Goal: Information Seeking & Learning: Compare options

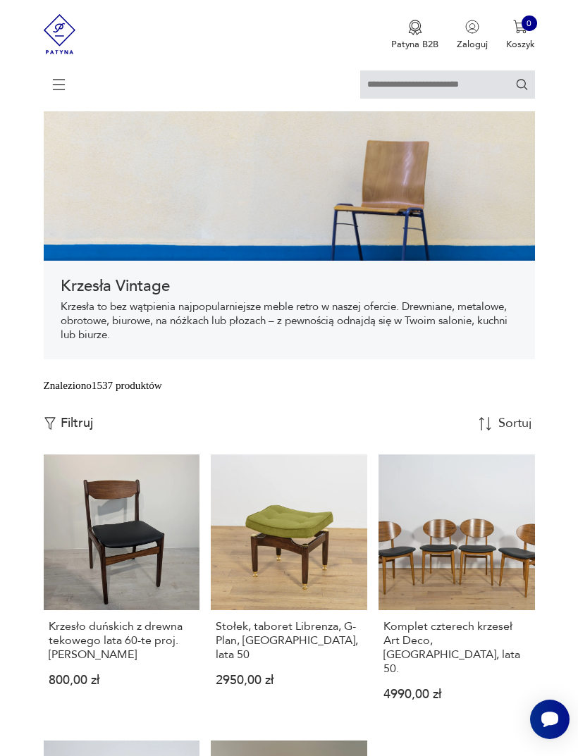
scroll to position [66, 0]
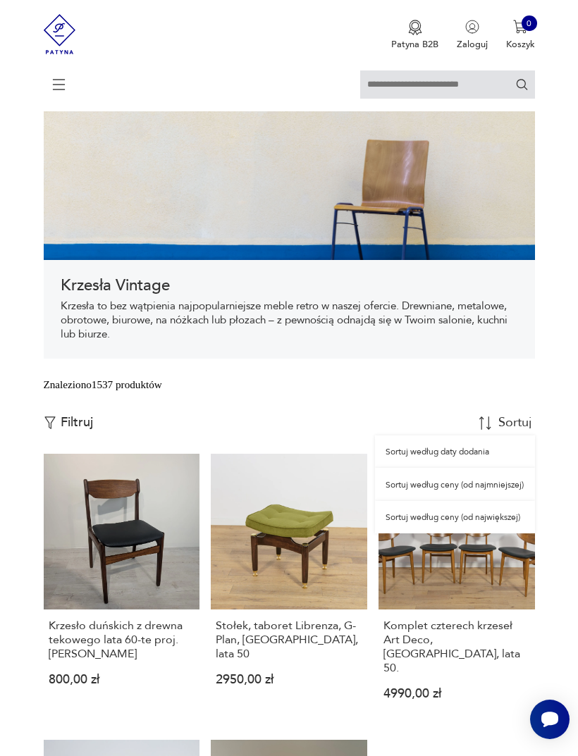
click at [497, 500] on div "Sortuj według ceny (od najmniejszej)" at bounding box center [454, 484] width 159 height 32
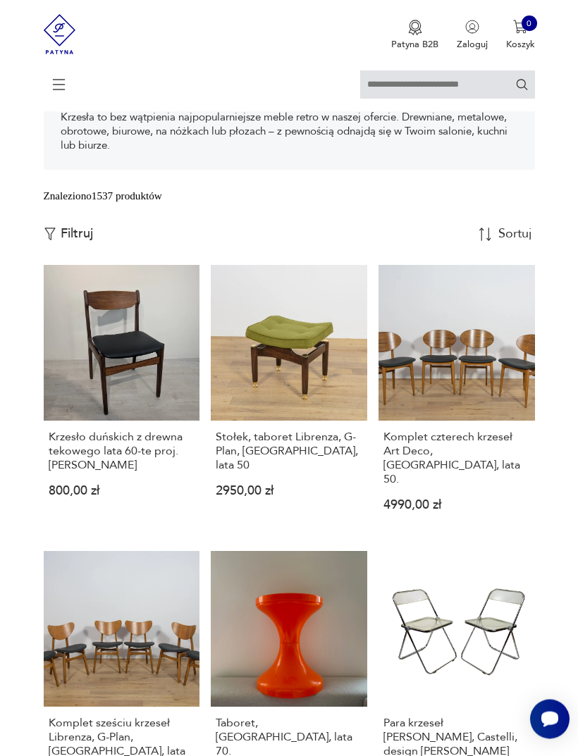
scroll to position [273, 0]
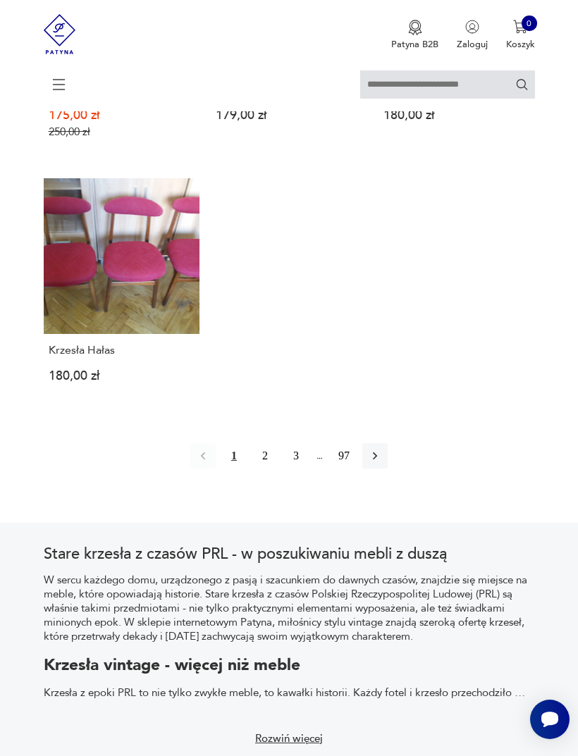
click at [382, 463] on icon "button" at bounding box center [375, 456] width 14 height 14
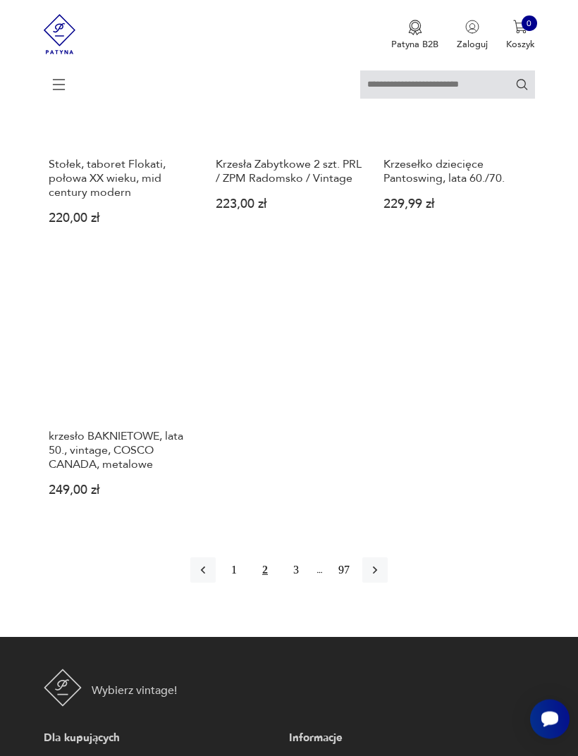
scroll to position [1638, 0]
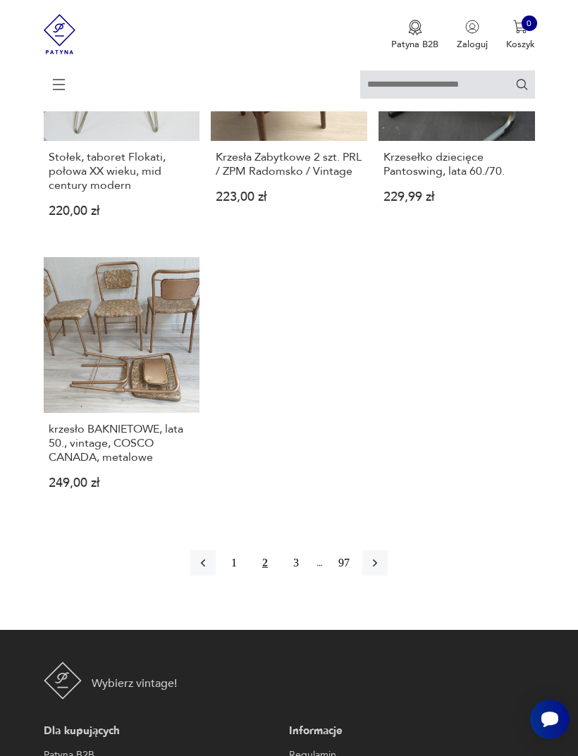
click at [387, 575] on button "button" at bounding box center [374, 562] width 25 height 25
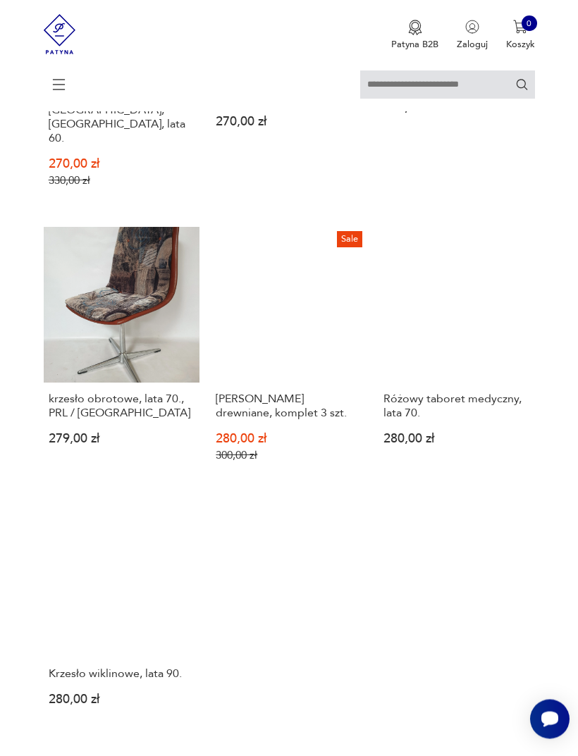
scroll to position [1471, 0]
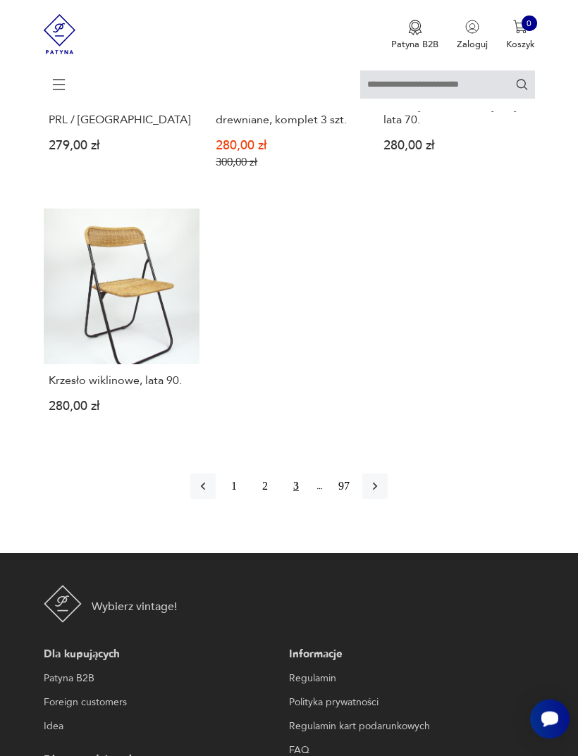
click at [382, 494] on icon "button" at bounding box center [375, 487] width 14 height 14
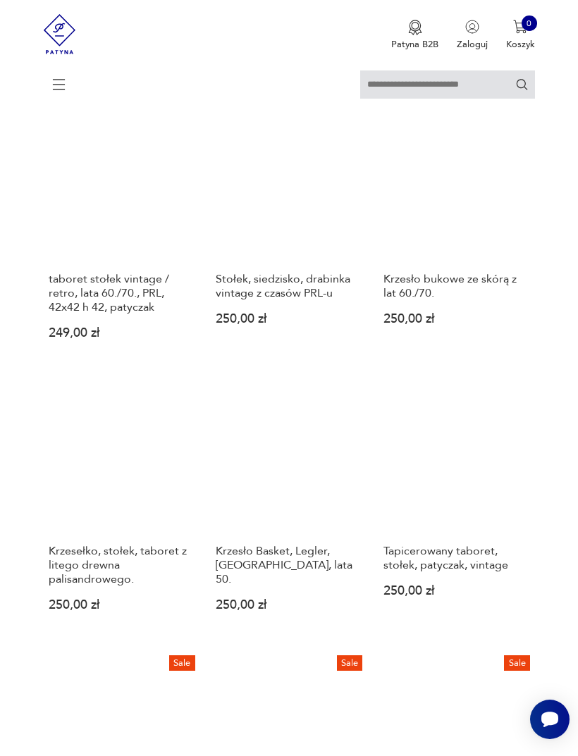
scroll to position [273, 0]
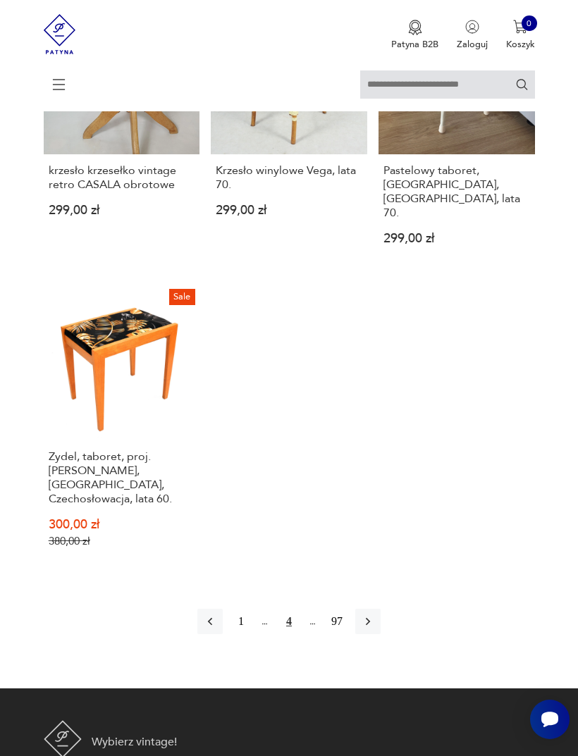
click at [380, 634] on button "button" at bounding box center [367, 621] width 25 height 25
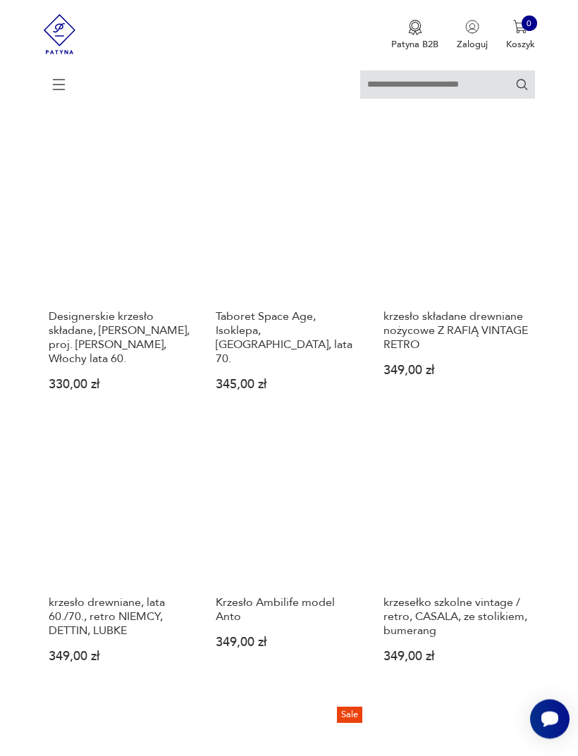
scroll to position [919, 0]
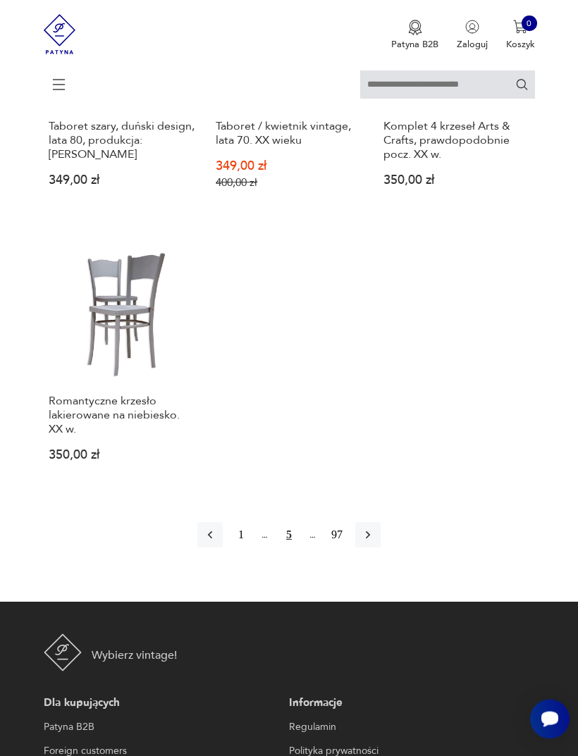
click at [380, 548] on button "button" at bounding box center [367, 535] width 25 height 25
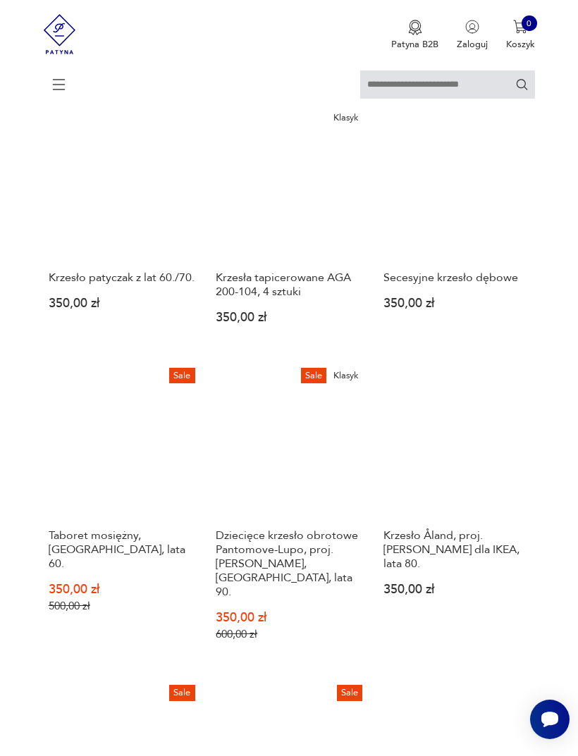
scroll to position [699, 0]
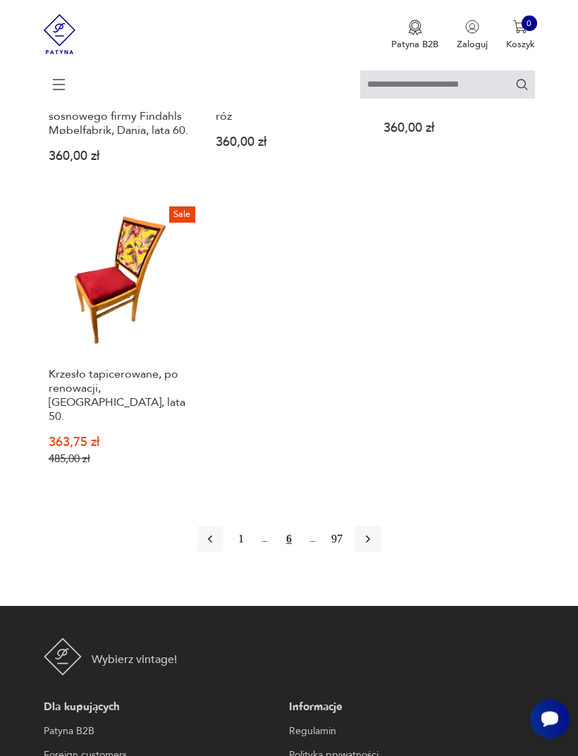
click at [380, 552] on button "button" at bounding box center [367, 539] width 25 height 25
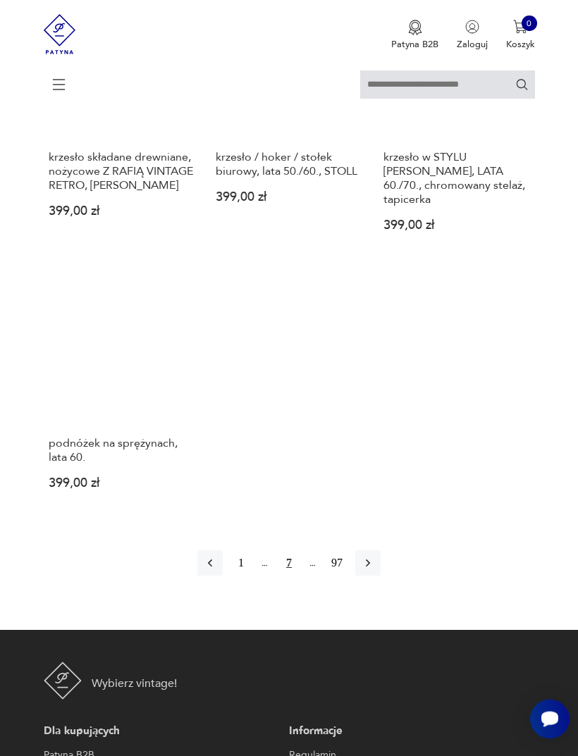
scroll to position [1670, 0]
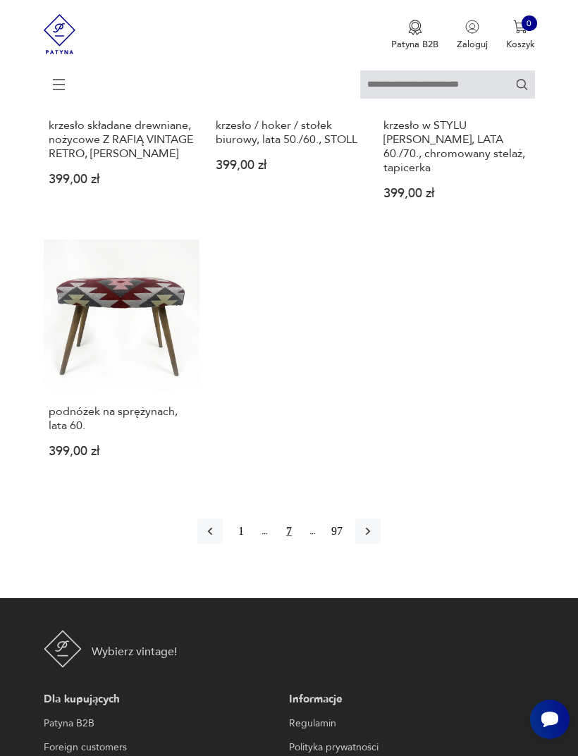
click at [375, 538] on icon "button" at bounding box center [368, 531] width 14 height 14
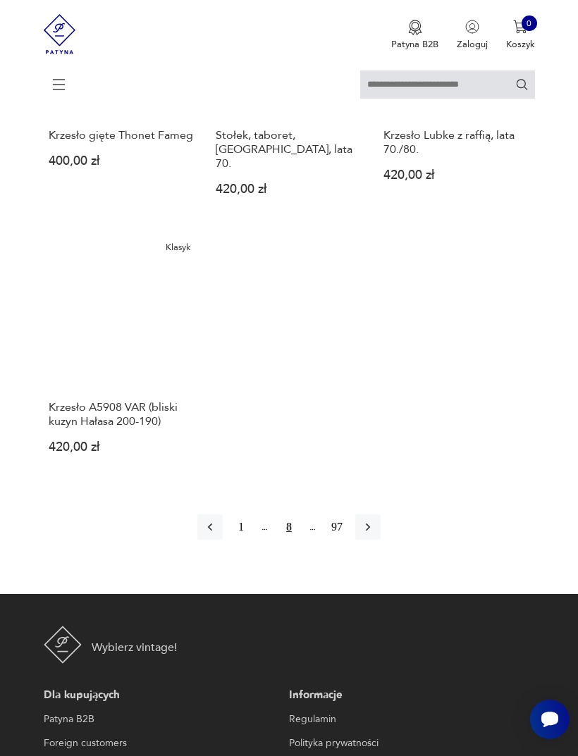
scroll to position [1700, 0]
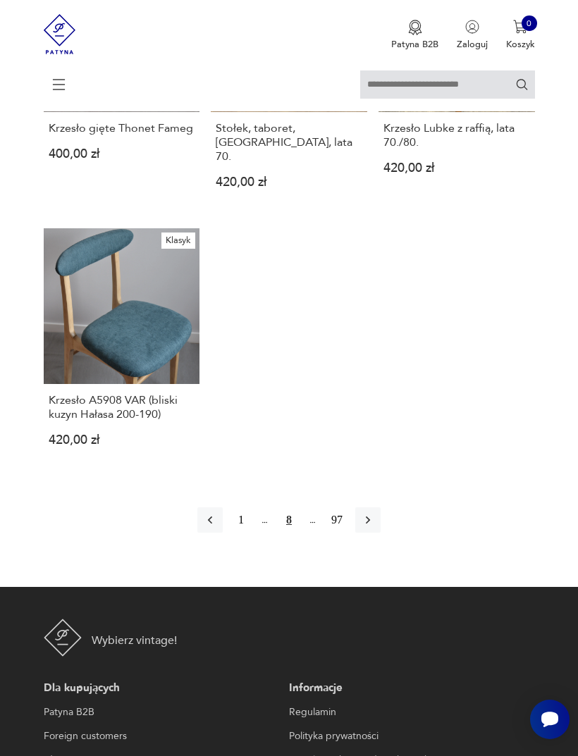
click at [380, 533] on button "button" at bounding box center [367, 519] width 25 height 25
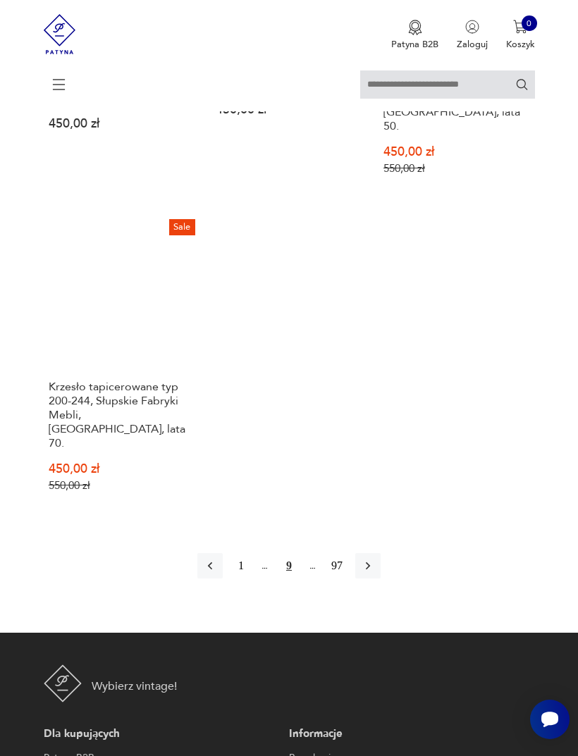
scroll to position [1769, 0]
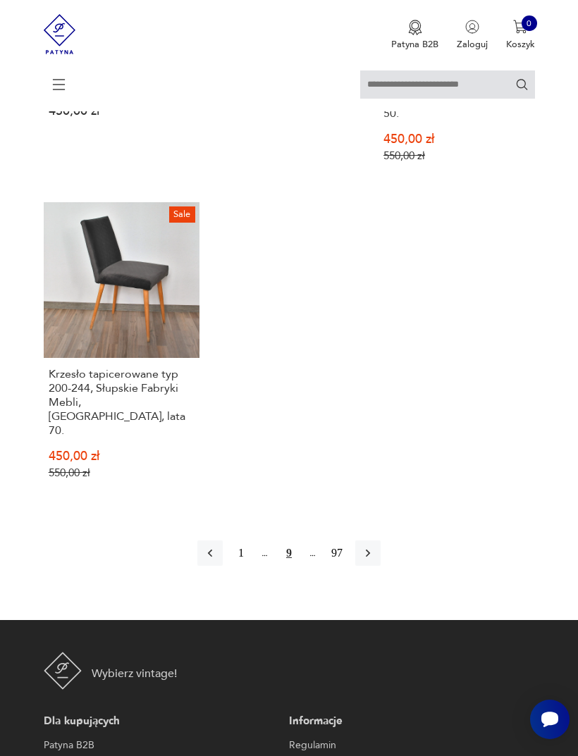
click at [380, 566] on button "button" at bounding box center [367, 552] width 25 height 25
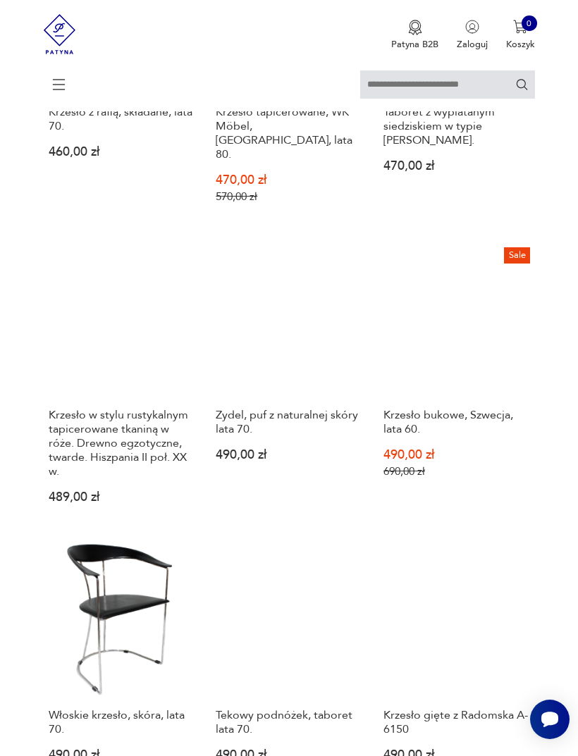
scroll to position [1126, 0]
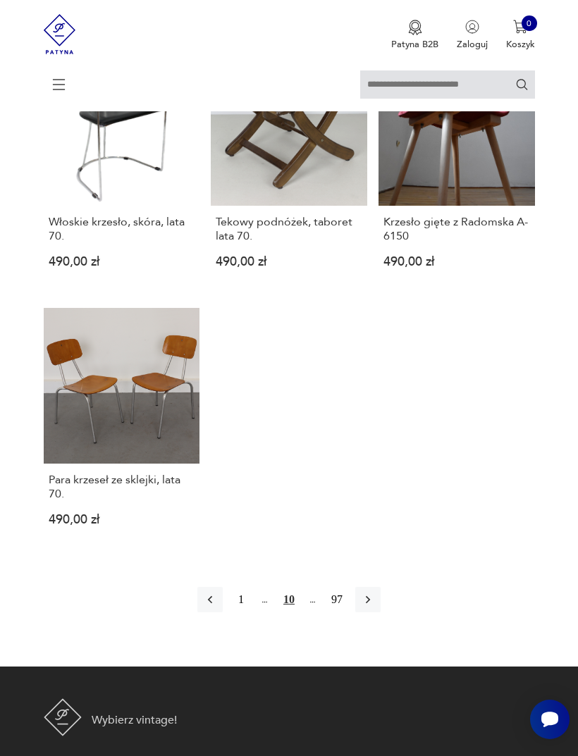
click at [375, 606] on icon "button" at bounding box center [368, 599] width 14 height 14
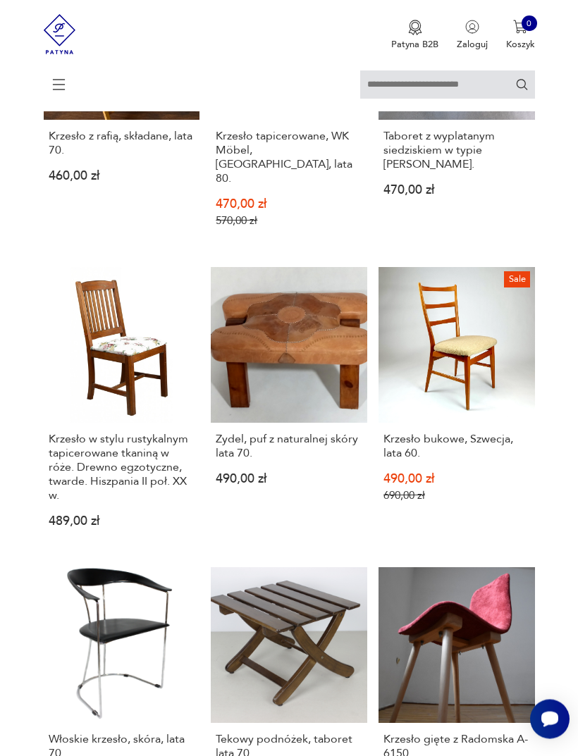
scroll to position [273, 0]
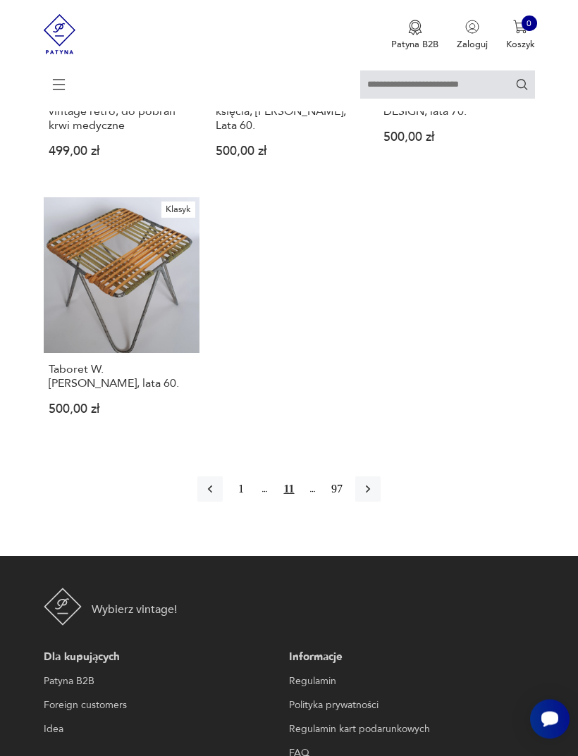
click at [380, 502] on button "button" at bounding box center [367, 489] width 25 height 25
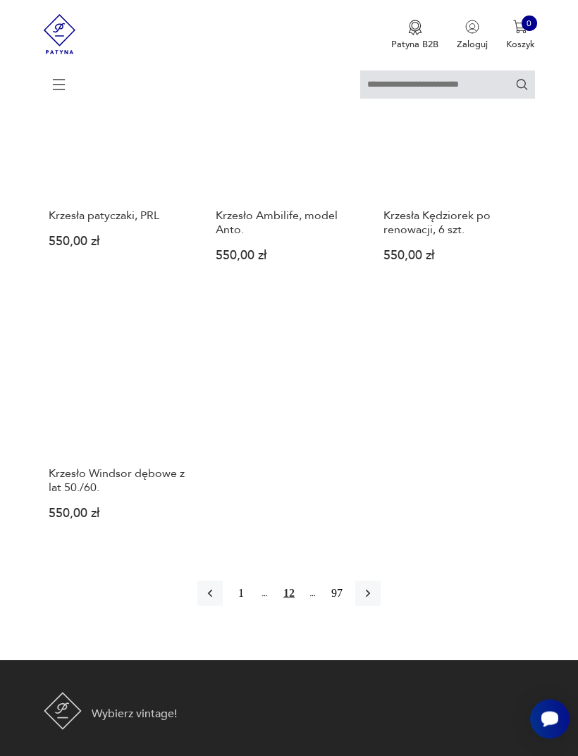
scroll to position [1578, 0]
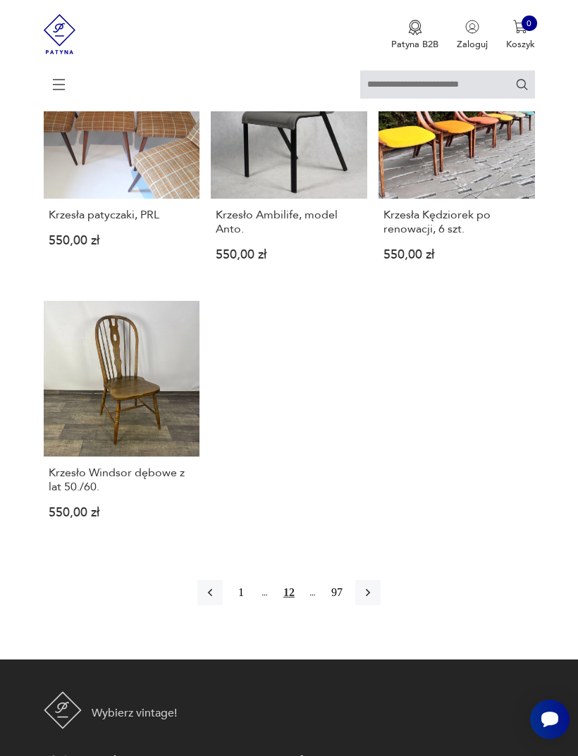
click at [380, 605] on button "button" at bounding box center [367, 592] width 25 height 25
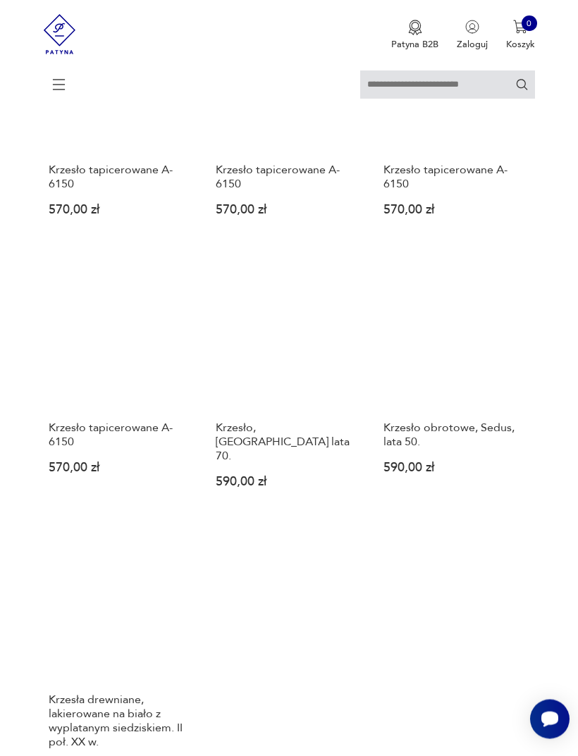
scroll to position [1366, 0]
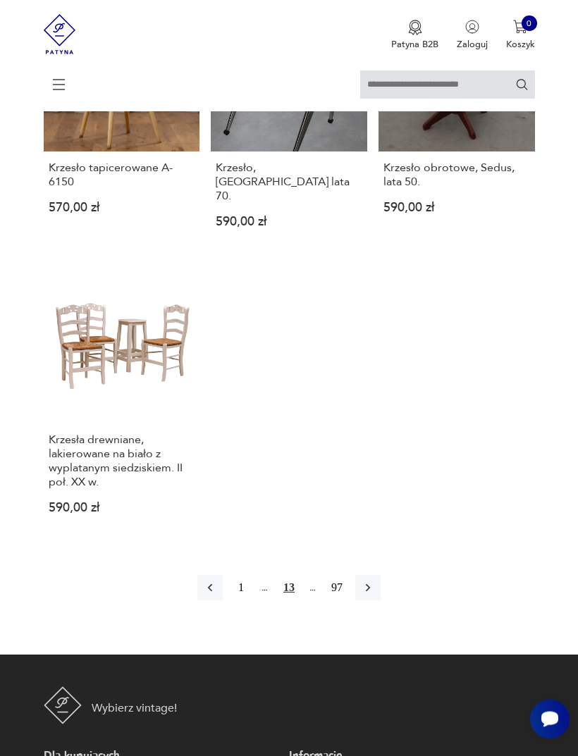
click at [375, 595] on icon "button" at bounding box center [368, 588] width 14 height 14
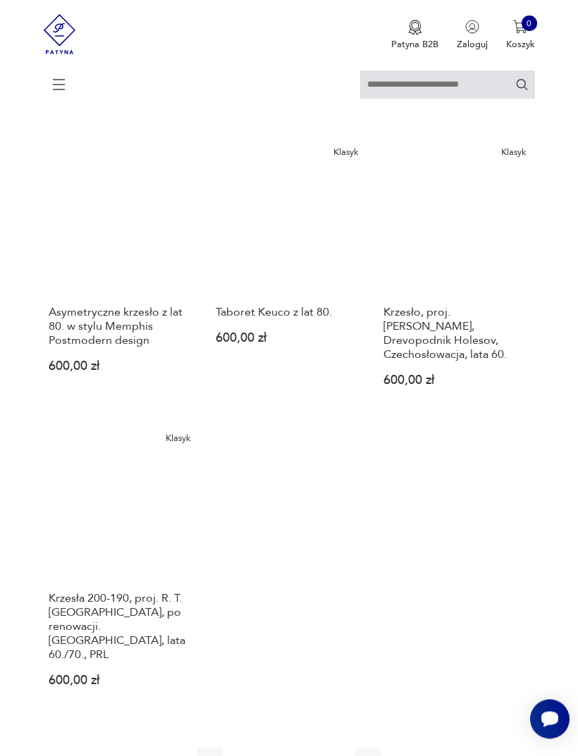
scroll to position [1467, 0]
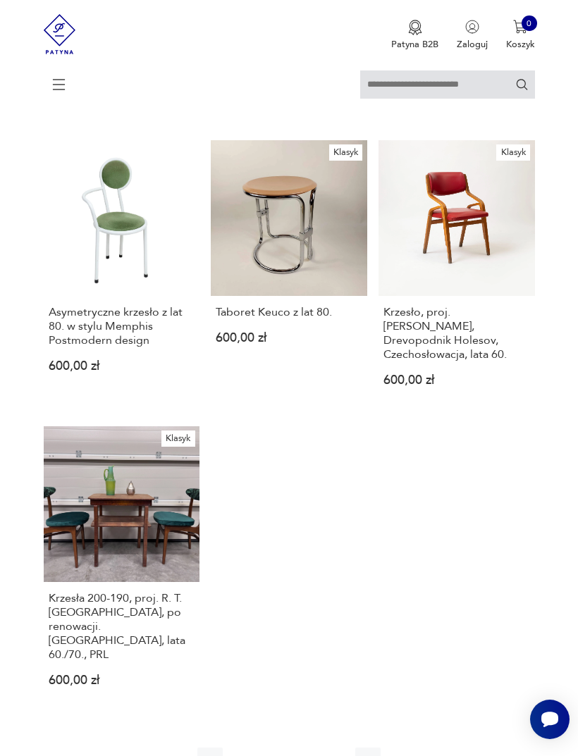
click at [459, 361] on h3 "Krzesło, proj. [PERSON_NAME], Drevopodnik Holesov, Czechosłowacja, lata 60." at bounding box center [456, 333] width 146 height 56
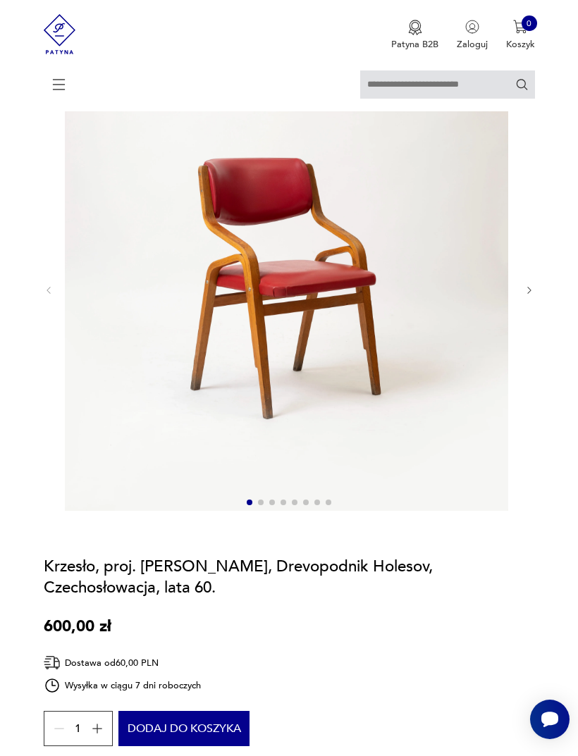
click at [519, 294] on div at bounding box center [289, 290] width 491 height 445
click at [528, 294] on icon "button" at bounding box center [529, 290] width 4 height 7
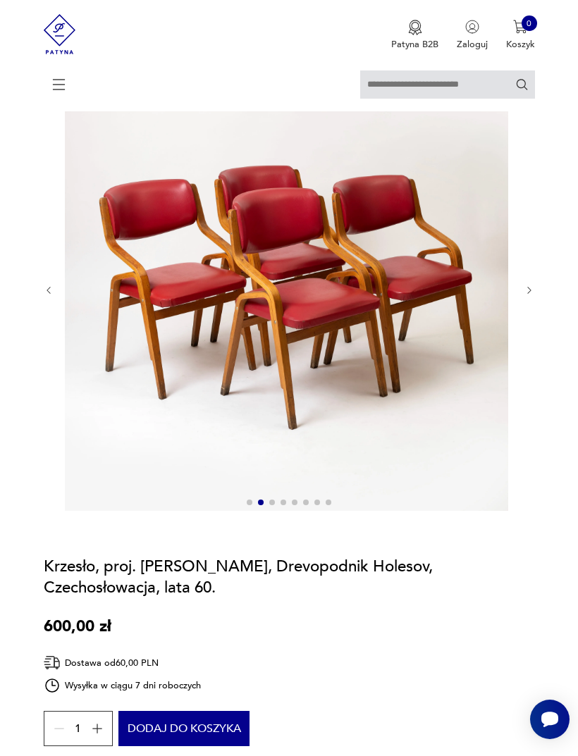
click at [537, 296] on section "Klasyk Opis produktu Krzesło proj. [PERSON_NAME], Drevopodnik Holesov, Czechosł…" at bounding box center [289, 708] width 578 height 1281
click at [528, 294] on icon "button" at bounding box center [529, 290] width 4 height 7
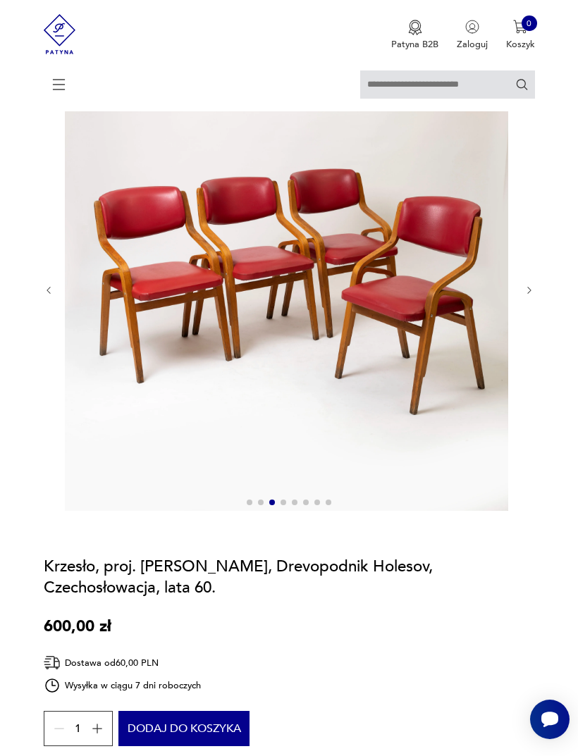
click at [533, 293] on div at bounding box center [289, 290] width 491 height 445
click at [533, 291] on div at bounding box center [289, 290] width 491 height 445
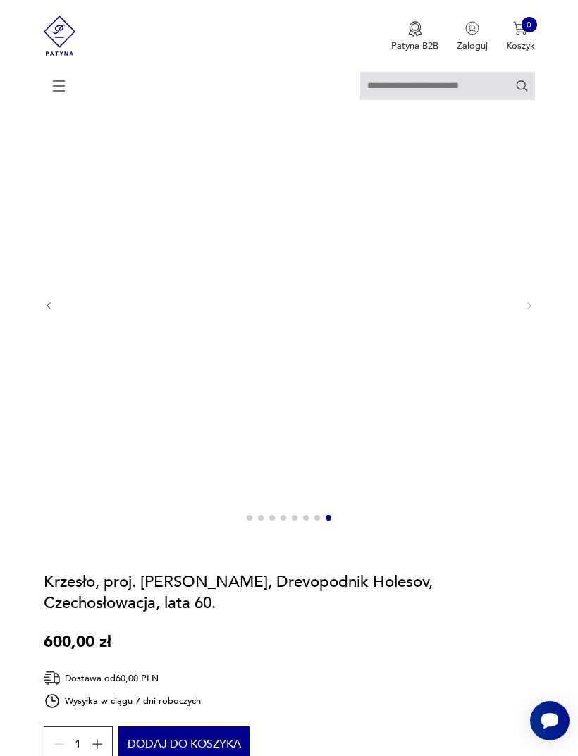
click at [223, 405] on img at bounding box center [286, 303] width 443 height 443
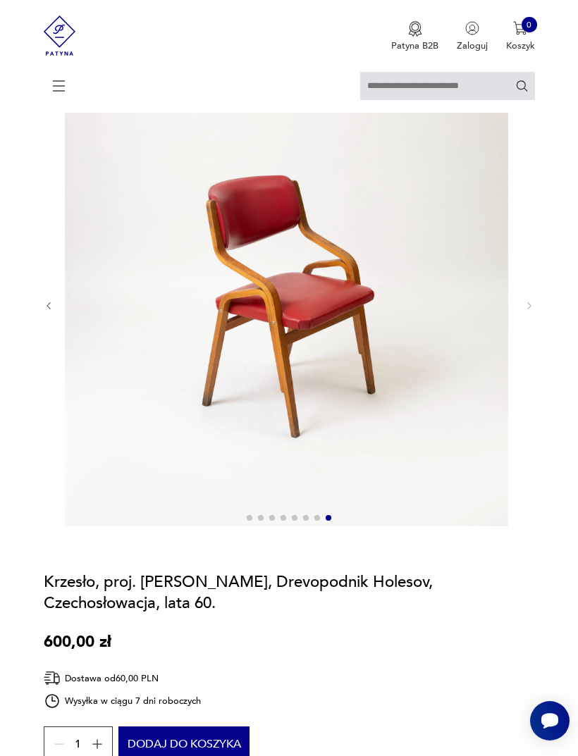
click at [0, 0] on img at bounding box center [0, 0] width 0 height 0
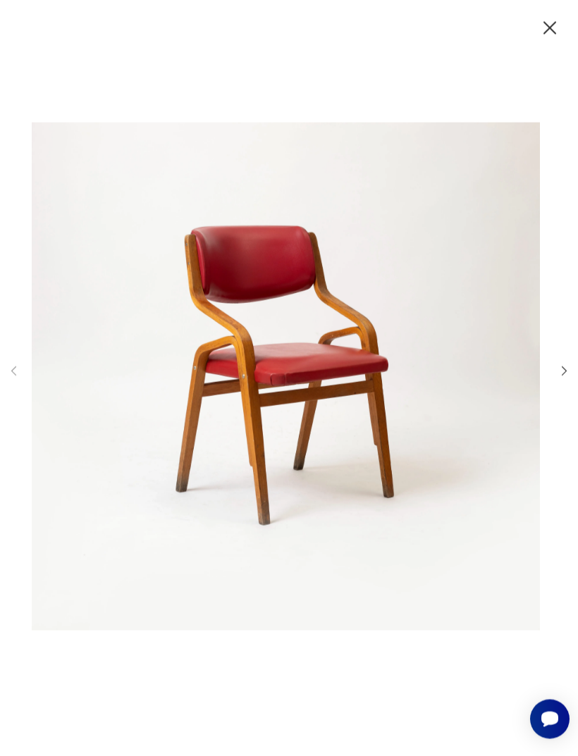
scroll to position [96, 0]
click at [549, 23] on icon "button" at bounding box center [549, 28] width 23 height 23
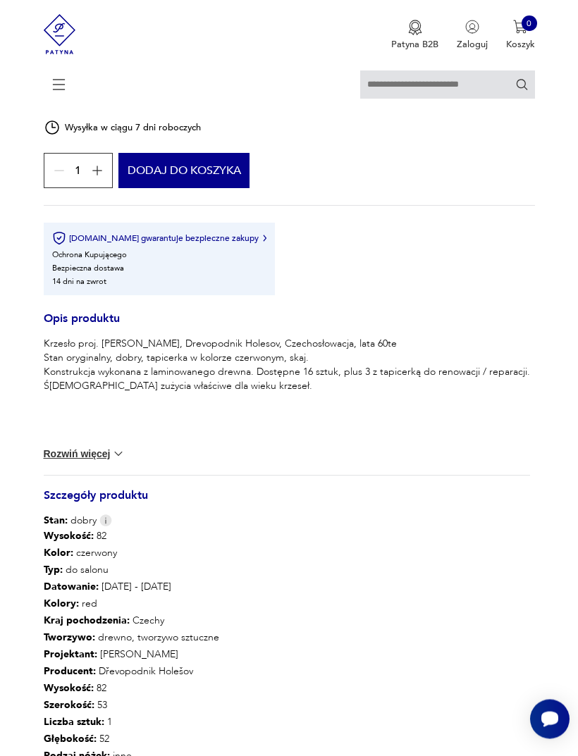
scroll to position [682, 0]
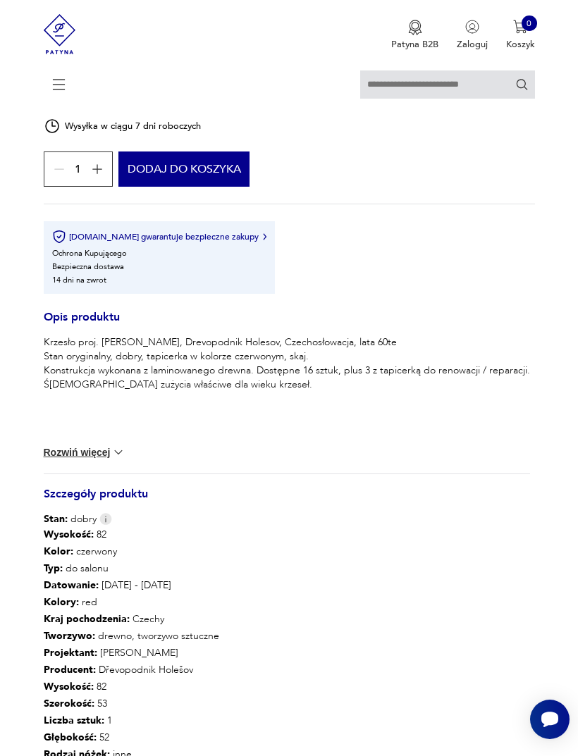
click at [559, 434] on section "Klasyk Opis produktu Krzesło proj. [PERSON_NAME], Drevopodnik Holesov, Czechosł…" at bounding box center [289, 197] width 578 height 1378
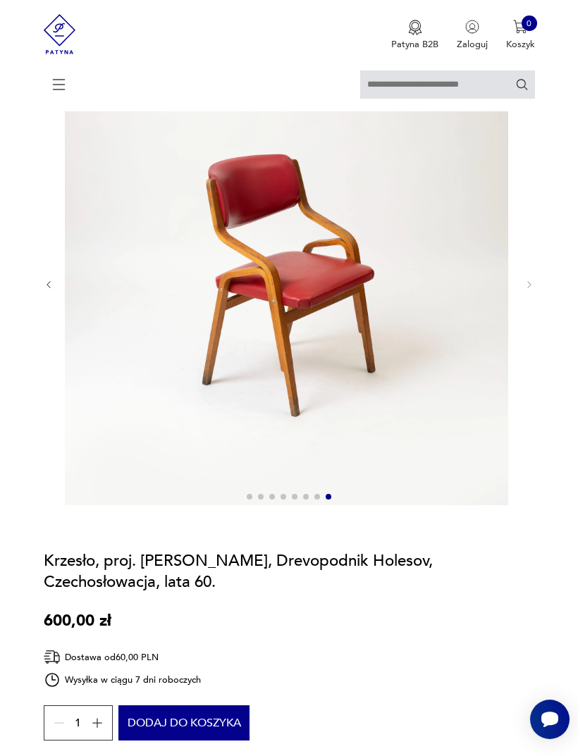
scroll to position [131, 0]
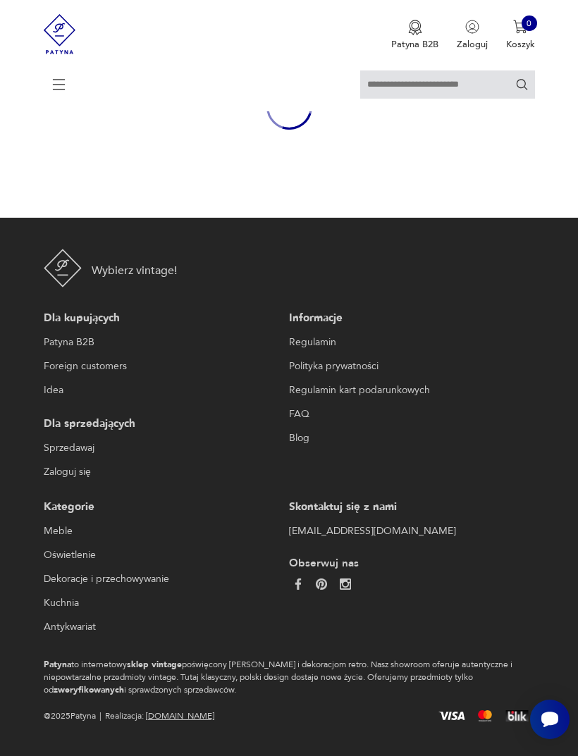
scroll to position [127, 0]
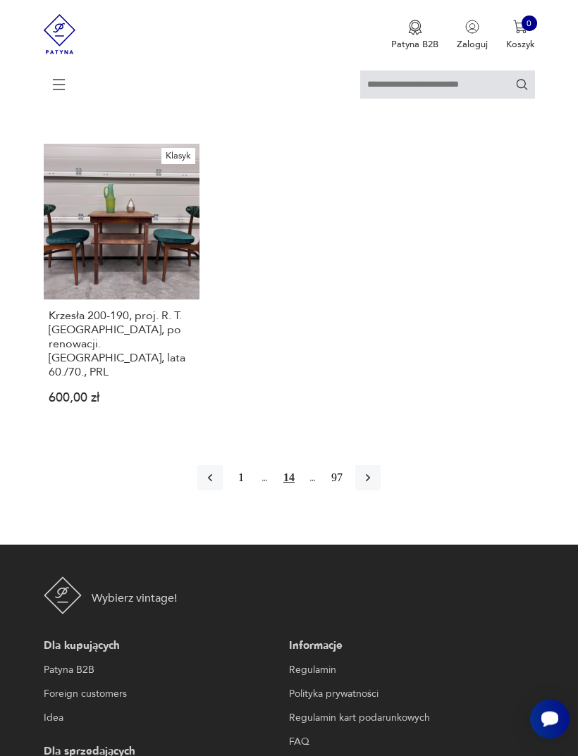
click at [370, 482] on icon "button" at bounding box center [368, 479] width 4 height 8
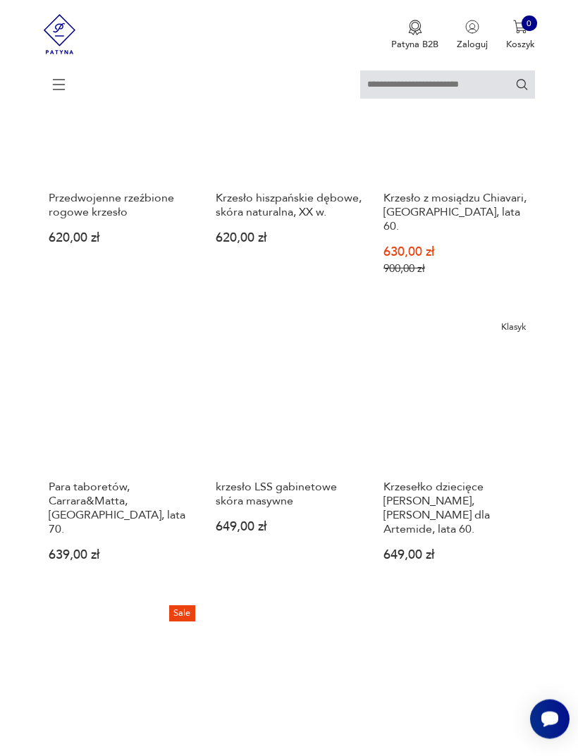
scroll to position [795, 0]
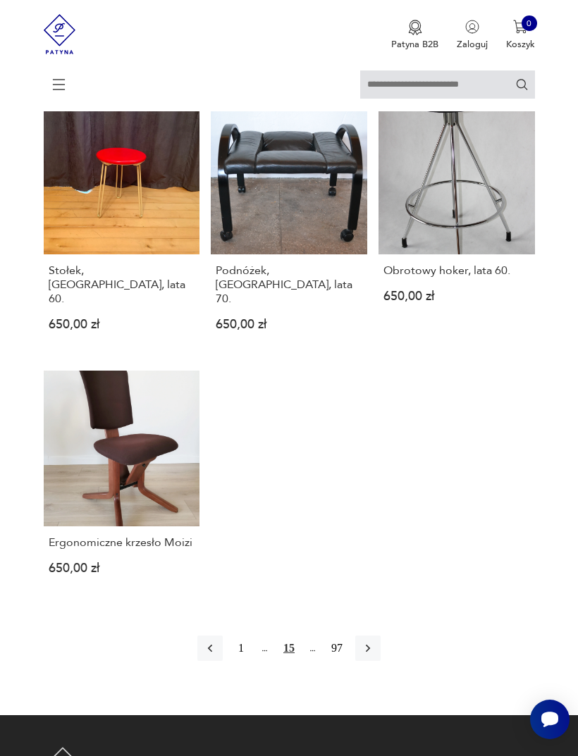
click at [380, 661] on button "button" at bounding box center [367, 647] width 25 height 25
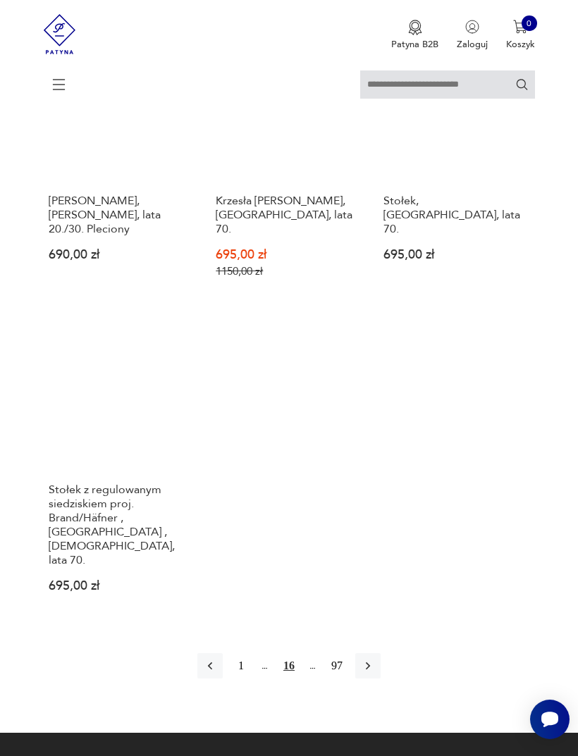
scroll to position [1655, 0]
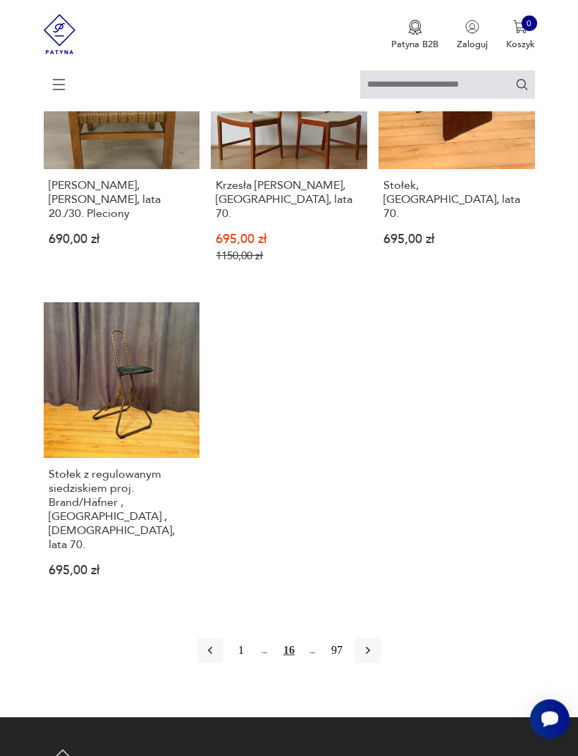
click at [380, 664] on button "button" at bounding box center [367, 650] width 25 height 25
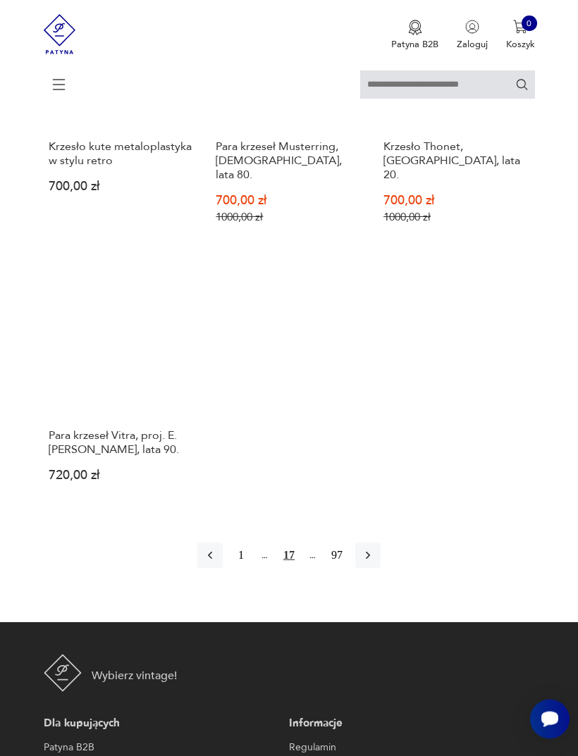
scroll to position [1656, 0]
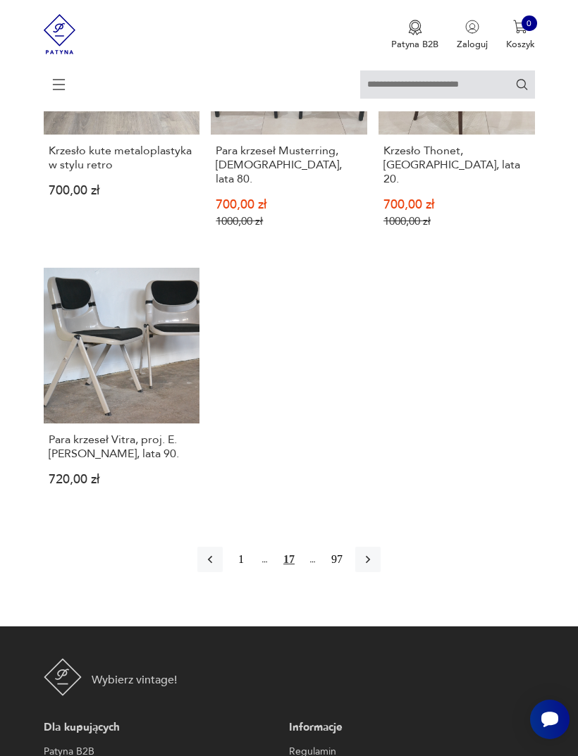
click at [380, 572] on button "button" at bounding box center [367, 559] width 25 height 25
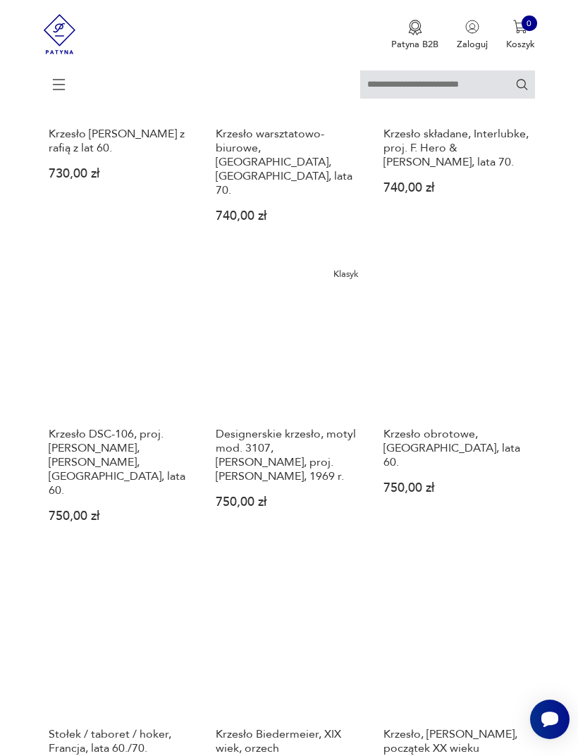
scroll to position [844, 0]
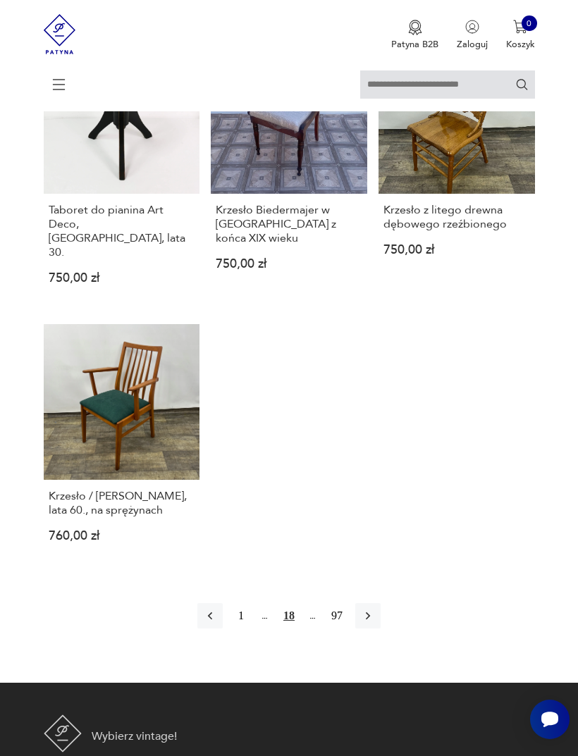
click at [380, 628] on button "button" at bounding box center [367, 615] width 25 height 25
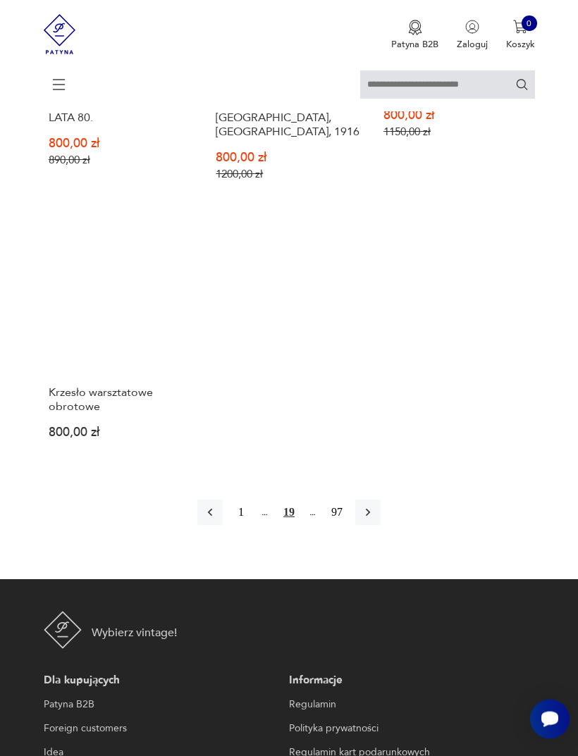
scroll to position [1715, 0]
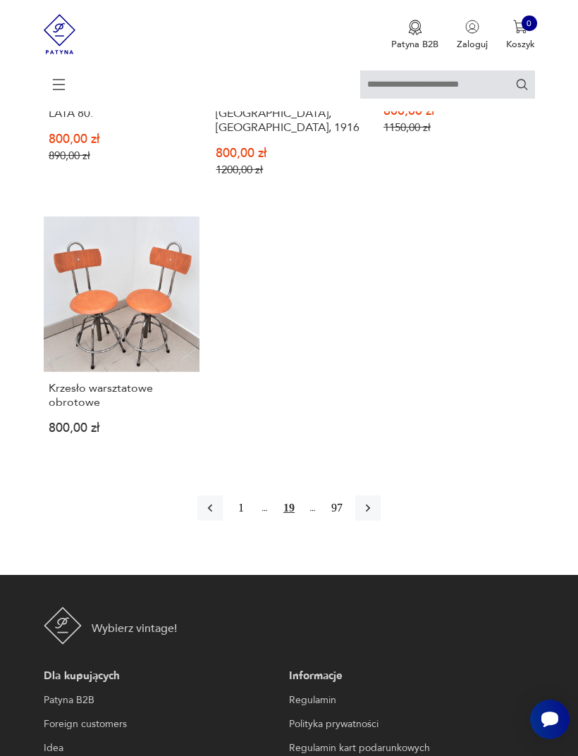
click at [375, 515] on icon "button" at bounding box center [368, 508] width 14 height 14
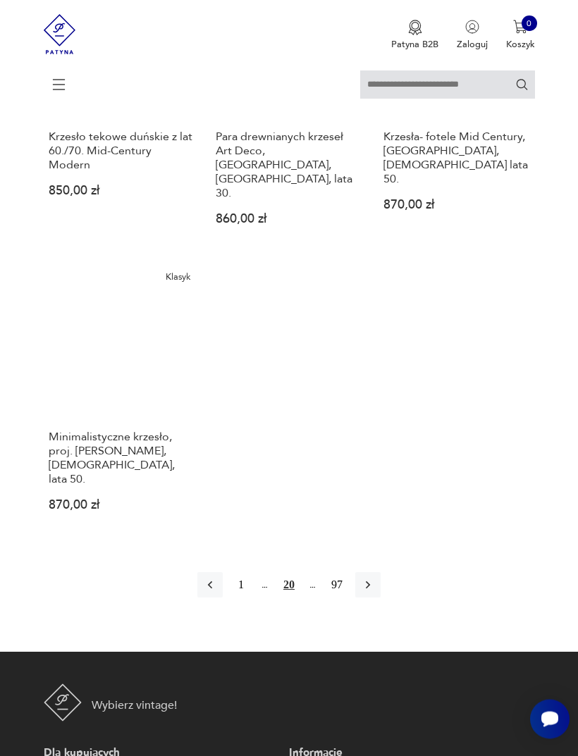
scroll to position [1722, 0]
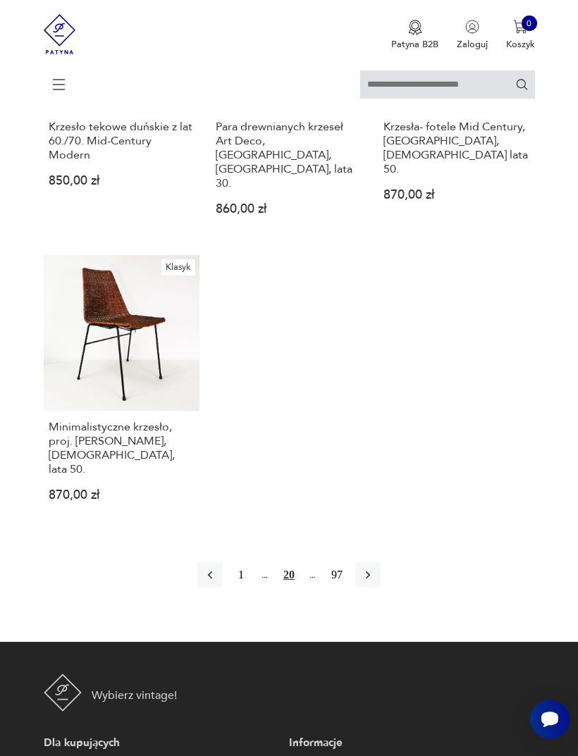
click at [380, 587] on button "button" at bounding box center [367, 574] width 25 height 25
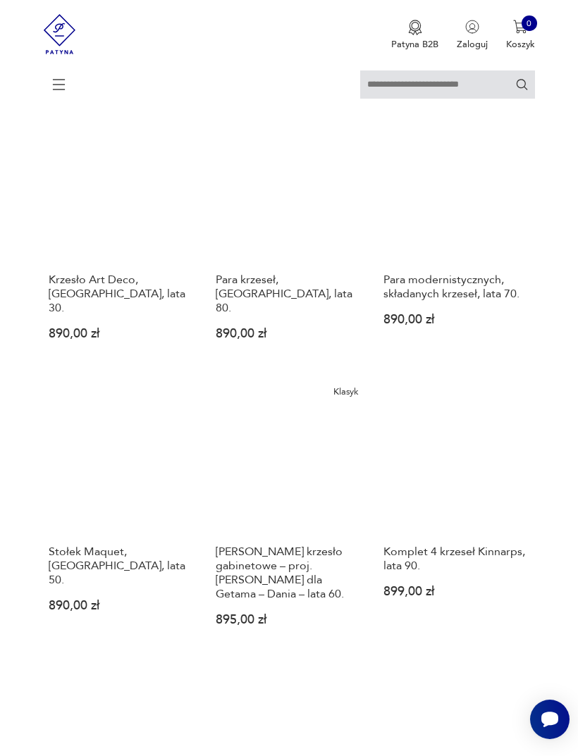
scroll to position [685, 0]
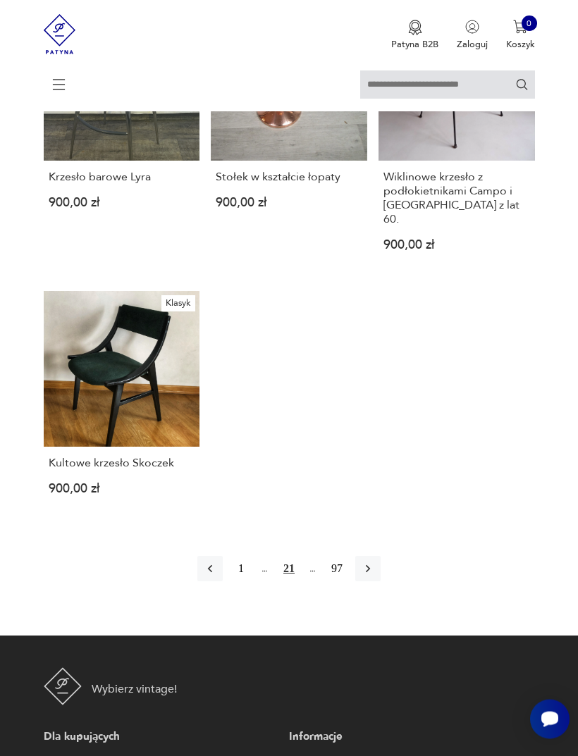
click at [380, 582] on button "button" at bounding box center [367, 568] width 25 height 25
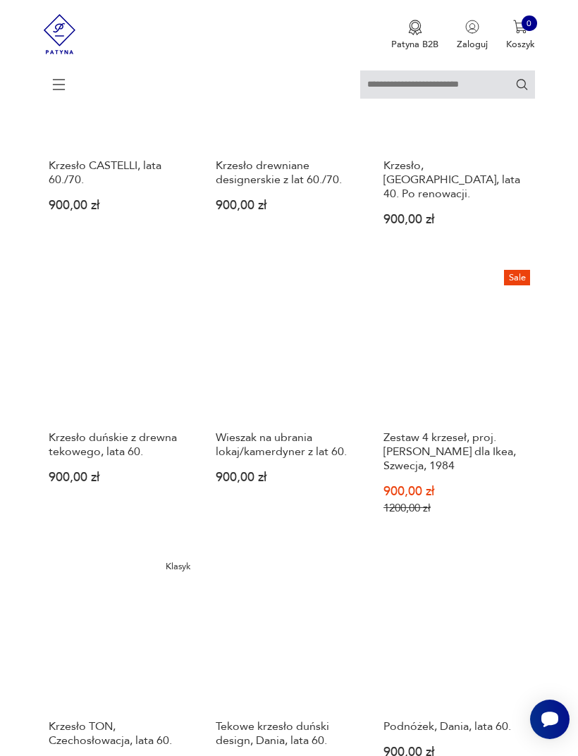
scroll to position [603, 0]
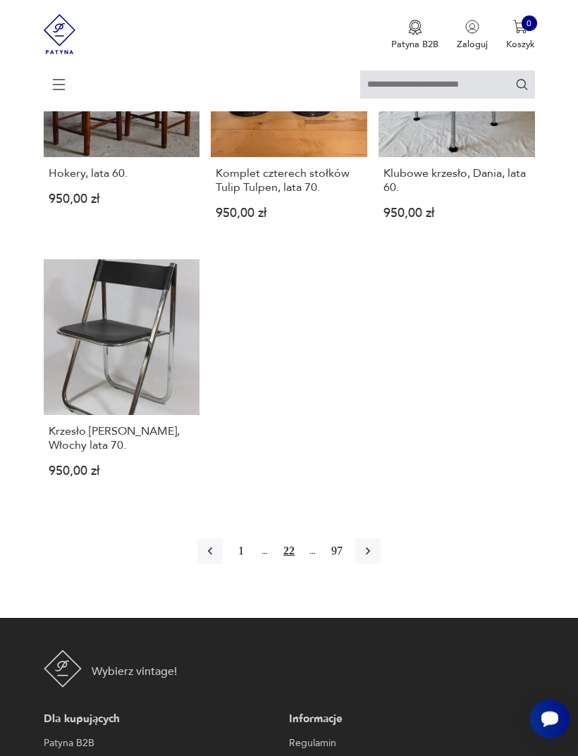
click at [375, 559] on icon "button" at bounding box center [368, 551] width 14 height 14
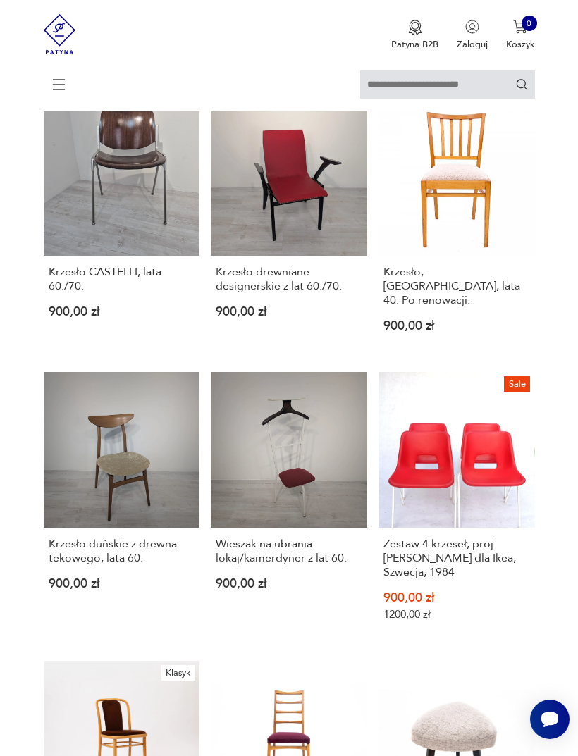
scroll to position [273, 0]
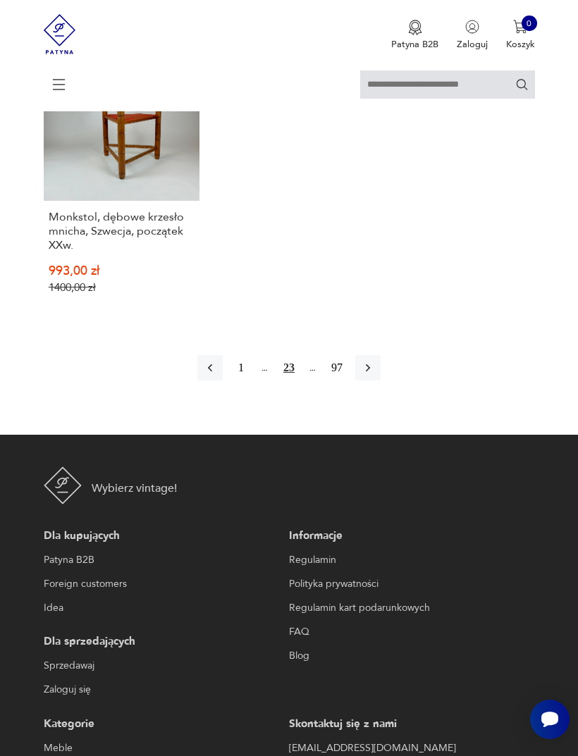
click at [203, 375] on icon "button" at bounding box center [210, 368] width 14 height 14
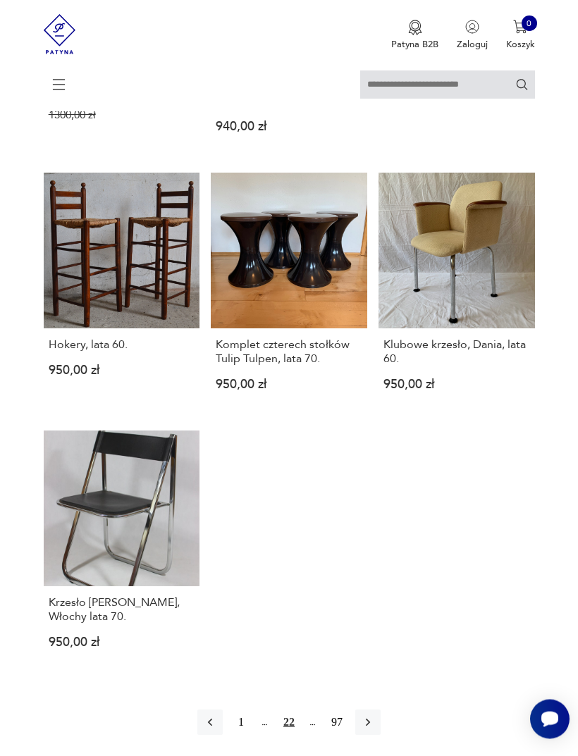
scroll to position [1482, 0]
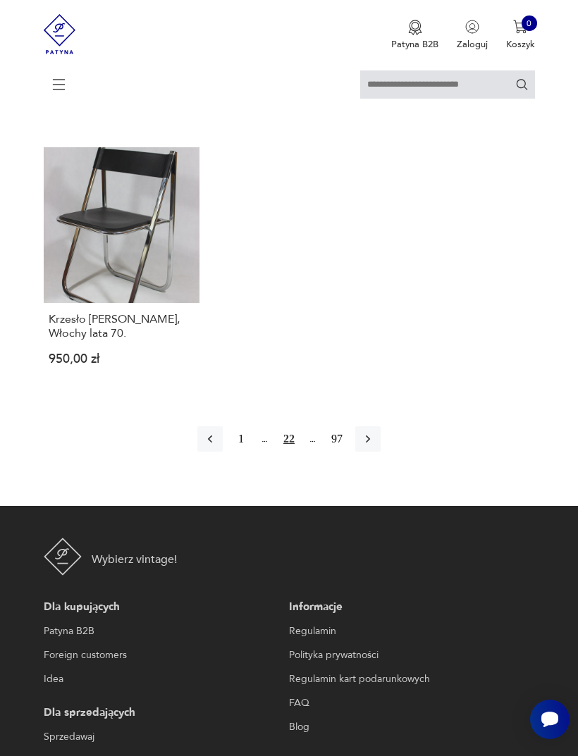
click at [375, 446] on icon "button" at bounding box center [368, 439] width 14 height 14
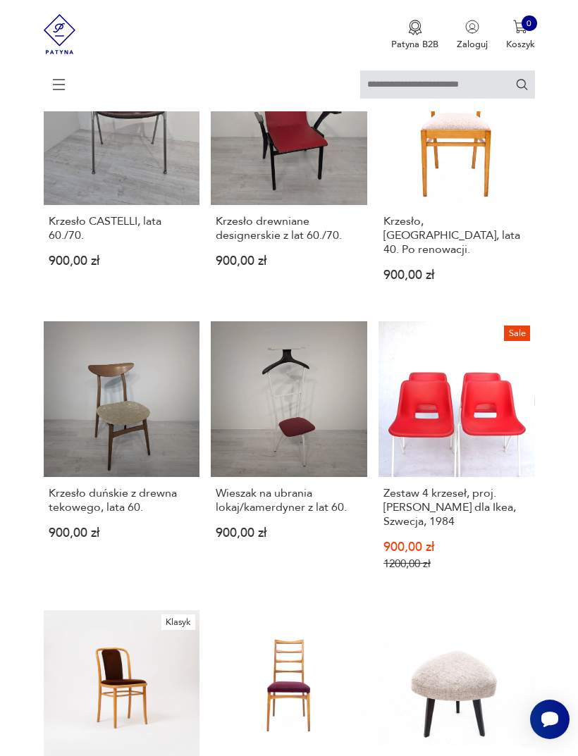
scroll to position [273, 0]
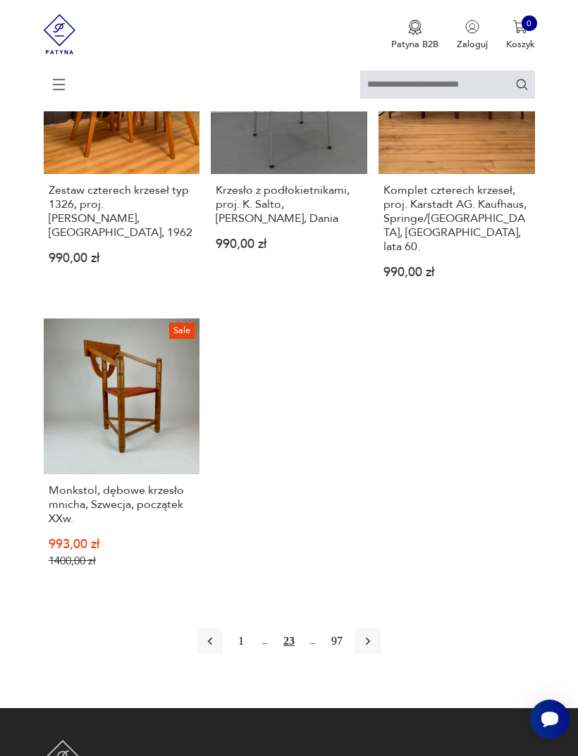
click at [380, 654] on button "button" at bounding box center [367, 640] width 25 height 25
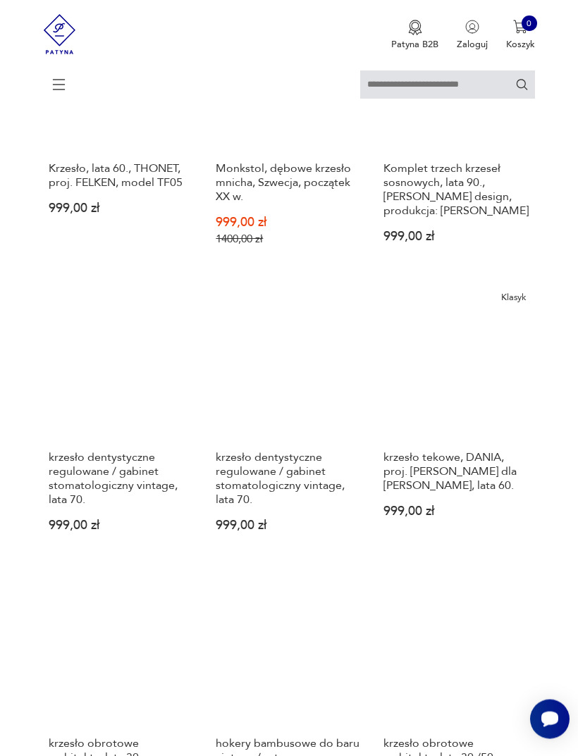
scroll to position [799, 0]
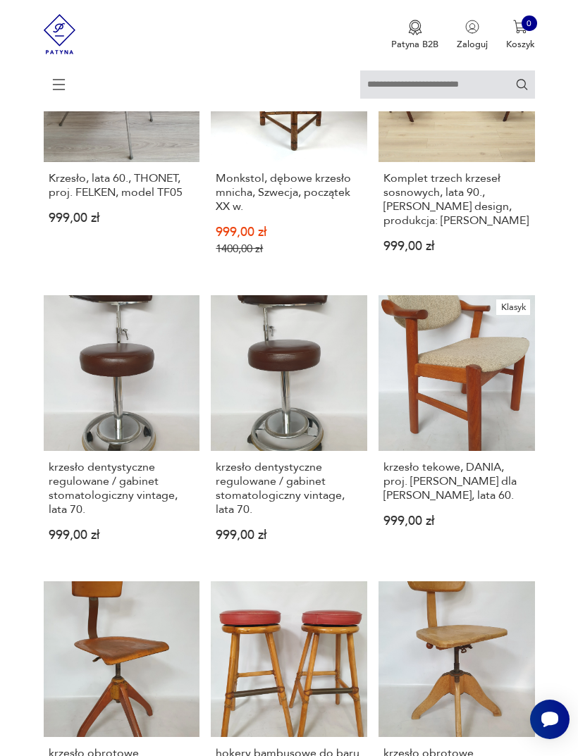
click at [137, 472] on link "krzesło dentystyczne regulowane / gabinet stomatologiczny vintage, lata 70. 999…" at bounding box center [122, 429] width 156 height 268
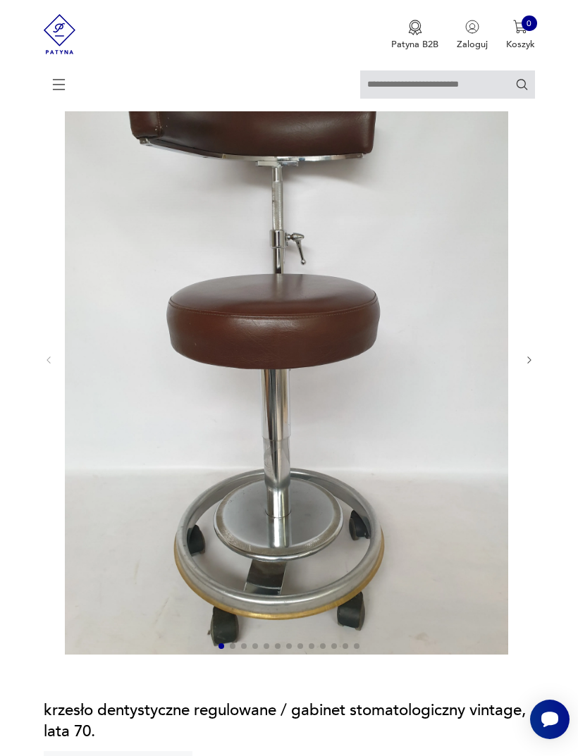
click at [533, 366] on icon "button" at bounding box center [529, 360] width 11 height 11
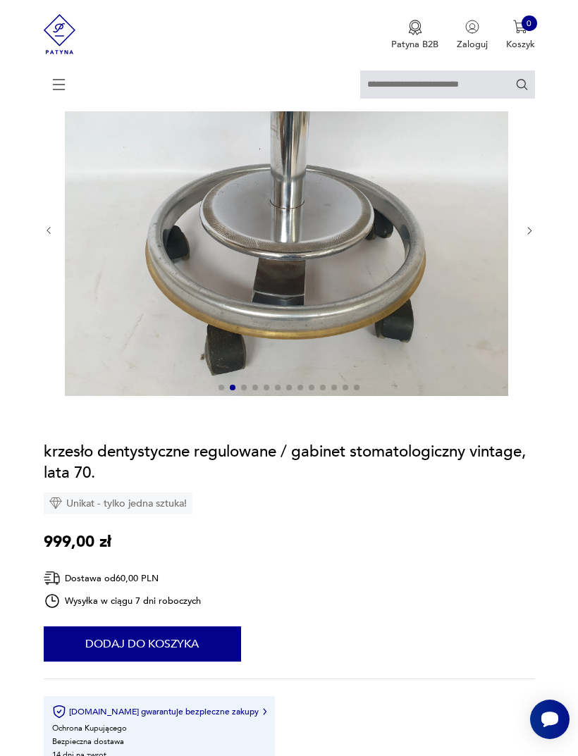
click at [524, 236] on icon "button" at bounding box center [529, 230] width 11 height 11
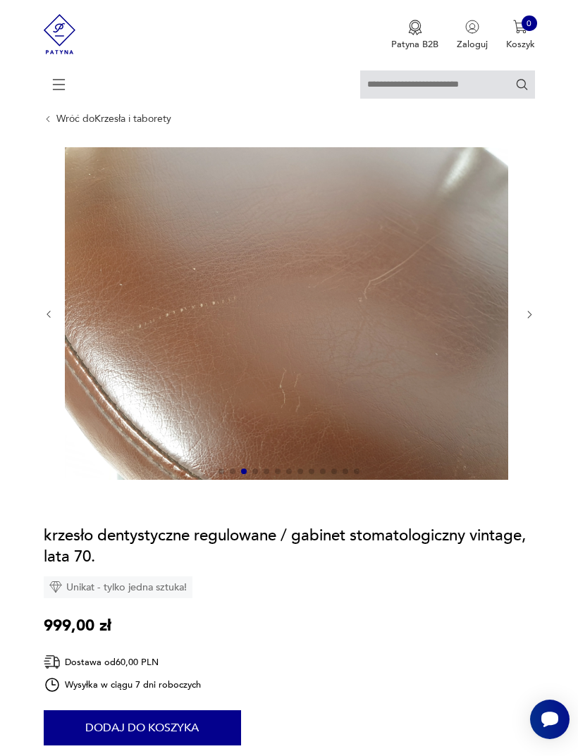
scroll to position [0, 0]
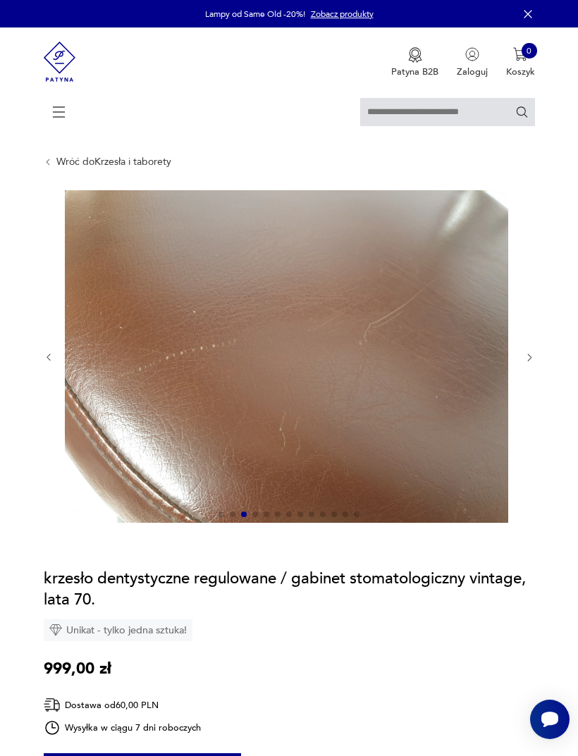
click at [445, 392] on img at bounding box center [286, 356] width 443 height 332
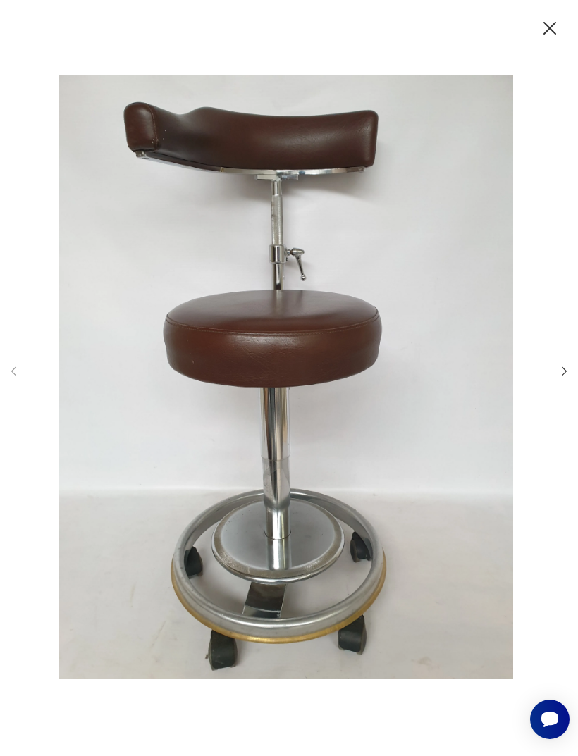
click at [544, 16] on div at bounding box center [289, 378] width 578 height 756
click at [550, 23] on icon "button" at bounding box center [549, 28] width 23 height 23
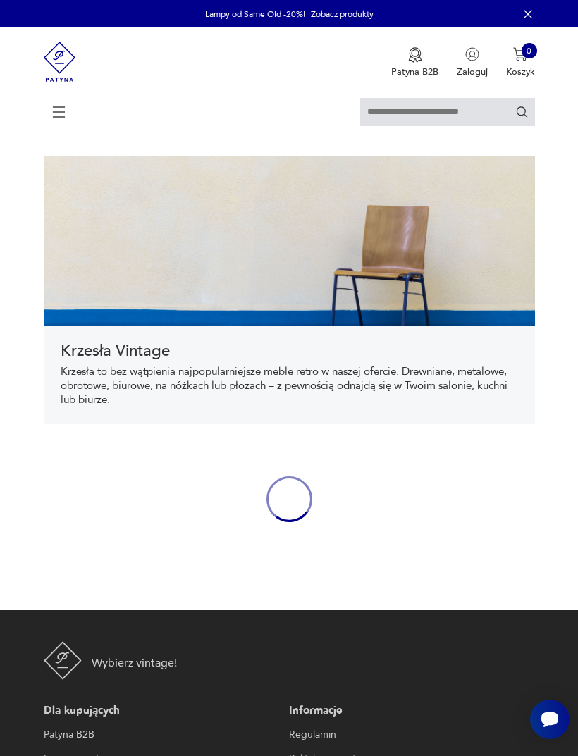
scroll to position [508, 0]
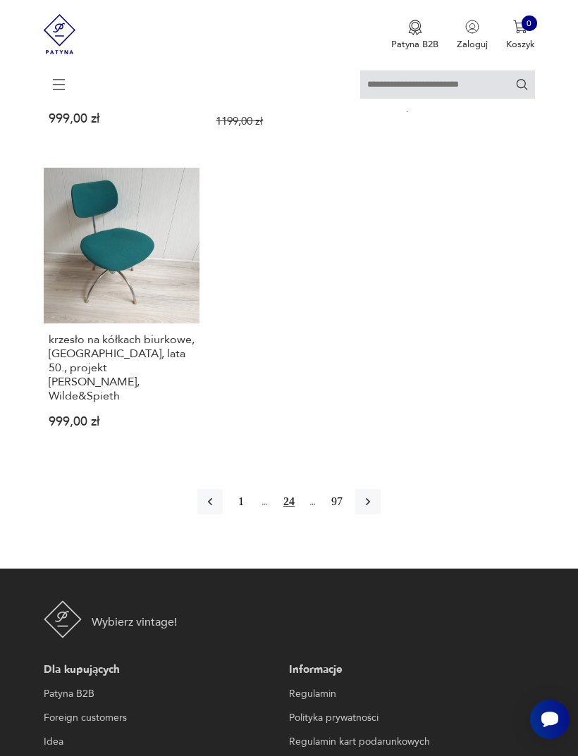
click at [380, 514] on button "button" at bounding box center [367, 501] width 25 height 25
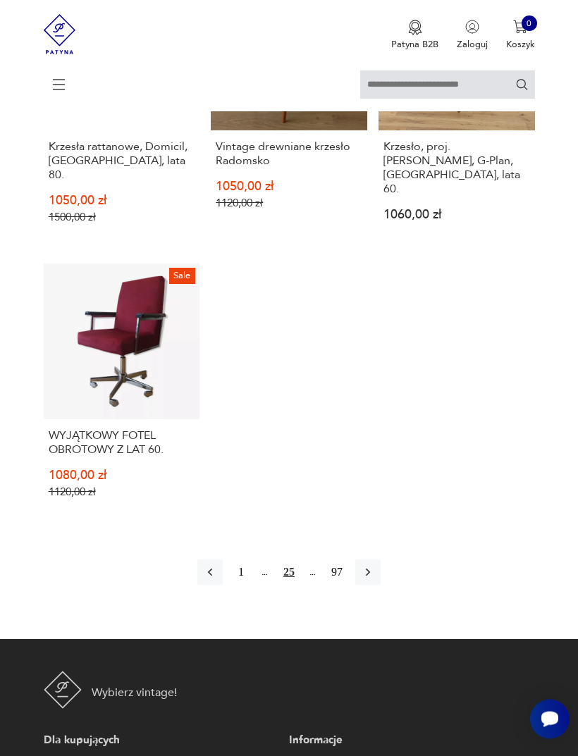
scroll to position [1691, 0]
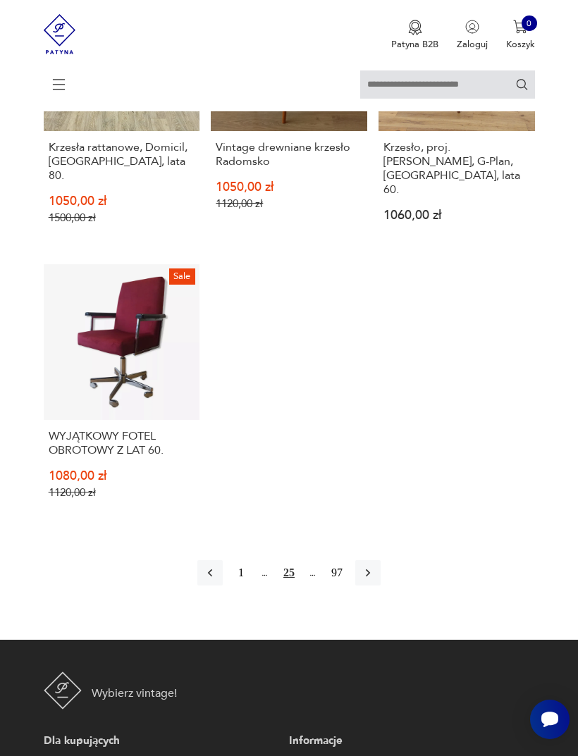
click at [380, 585] on button "button" at bounding box center [367, 572] width 25 height 25
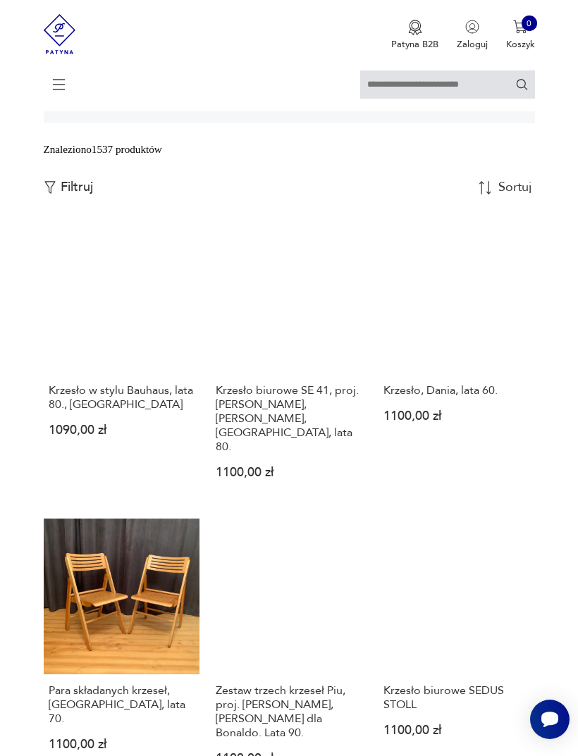
scroll to position [285, 0]
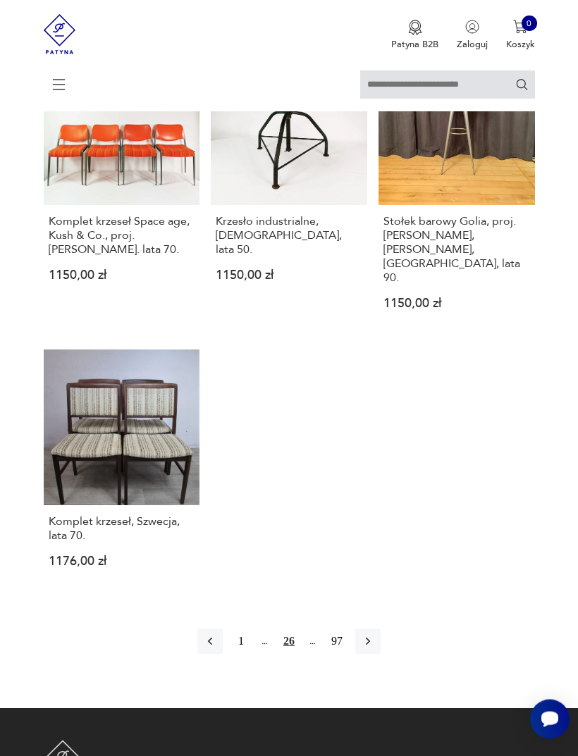
click at [380, 654] on button "button" at bounding box center [367, 641] width 25 height 25
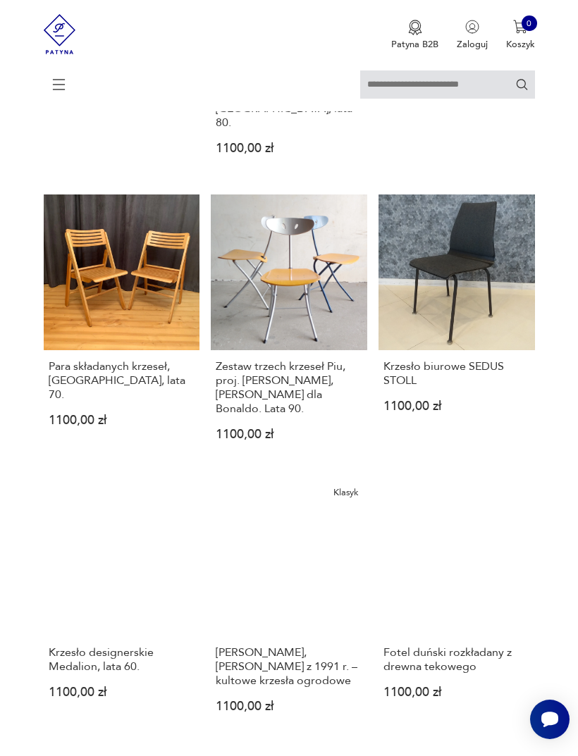
scroll to position [273, 0]
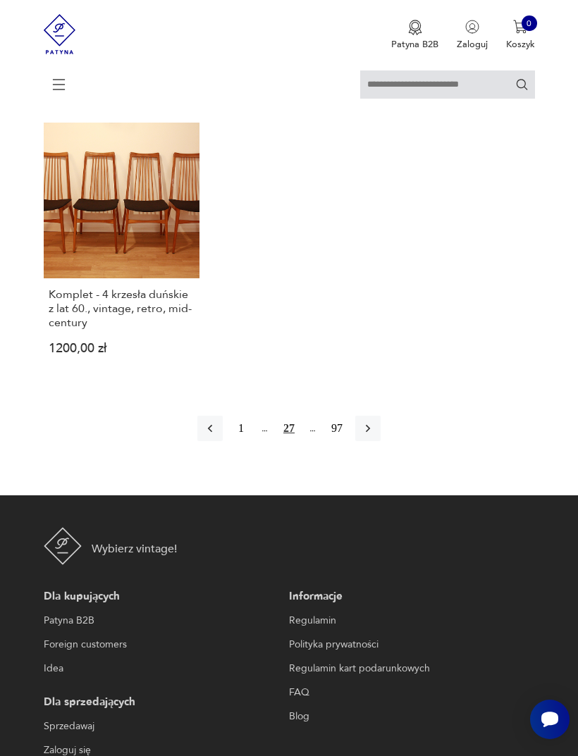
click at [379, 441] on button "button" at bounding box center [367, 428] width 25 height 25
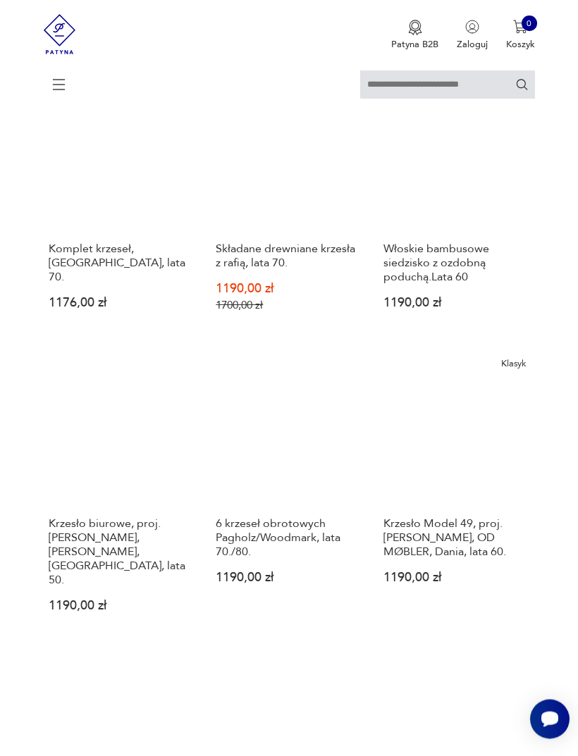
scroll to position [273, 0]
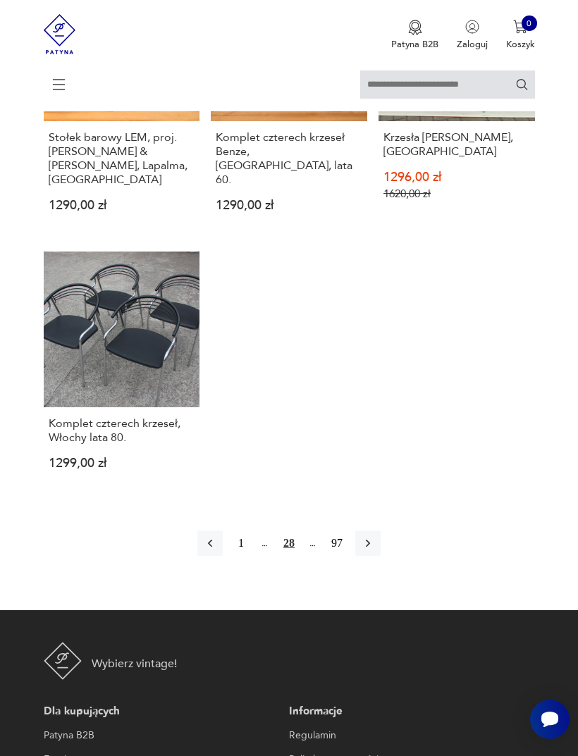
click at [375, 550] on icon "button" at bounding box center [368, 543] width 14 height 14
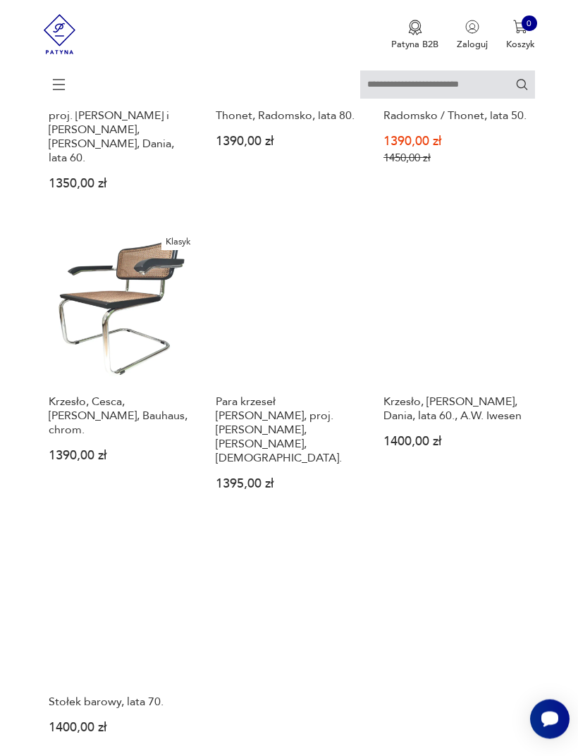
scroll to position [1560, 0]
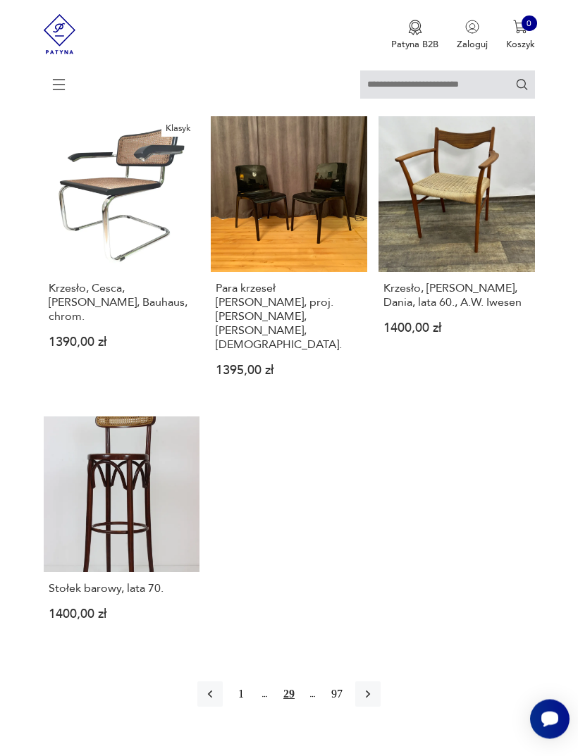
click at [339, 694] on button "97" at bounding box center [336, 694] width 25 height 25
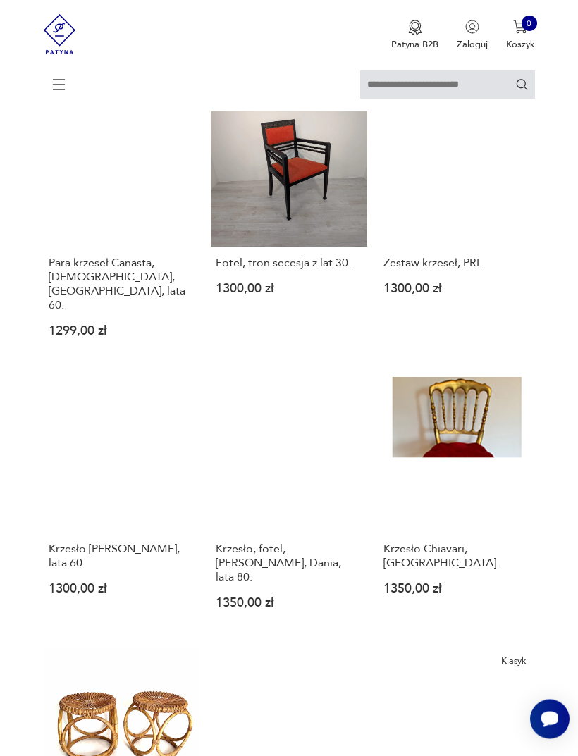
scroll to position [273, 0]
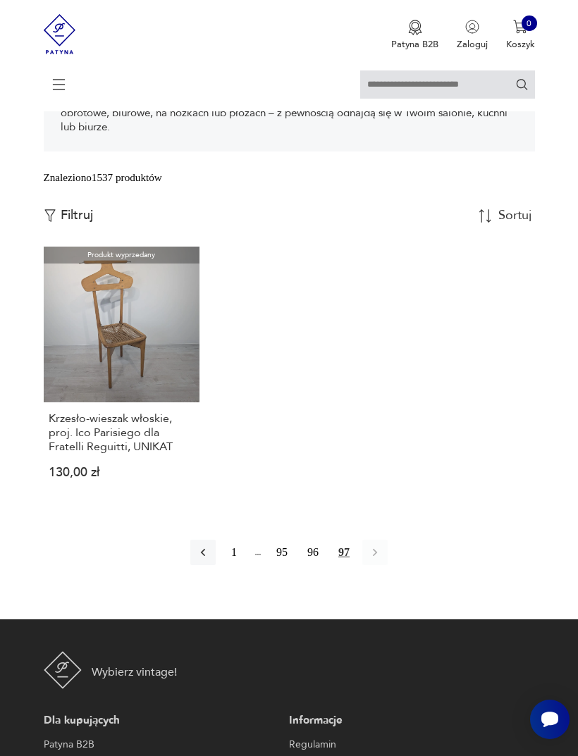
click at [196, 559] on icon "button" at bounding box center [203, 552] width 14 height 14
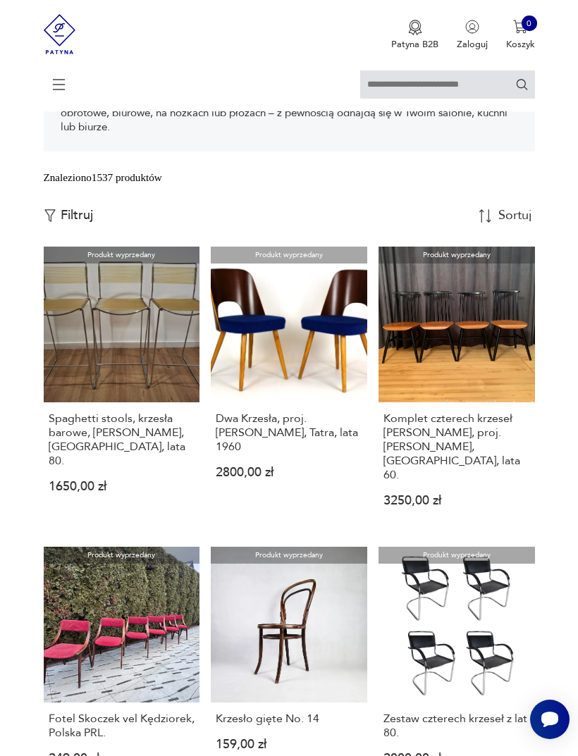
click at [77, 223] on p "Filtruj" at bounding box center [77, 215] width 32 height 15
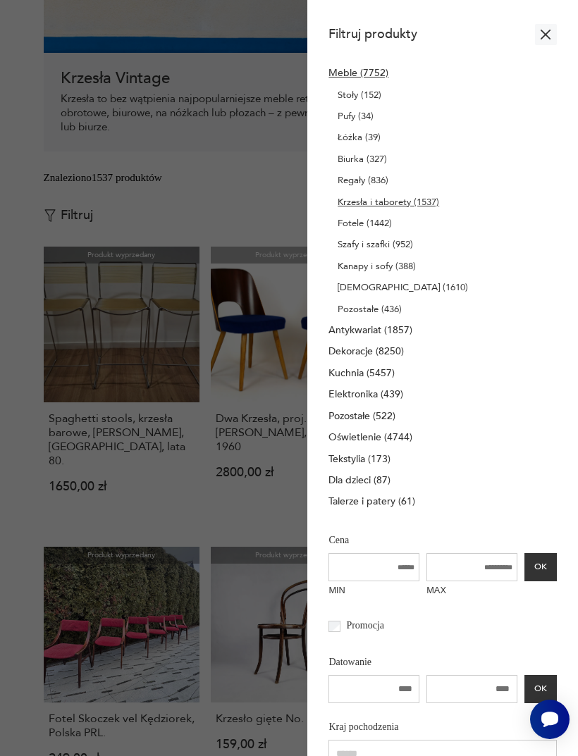
click at [543, 30] on icon "button" at bounding box center [545, 34] width 17 height 17
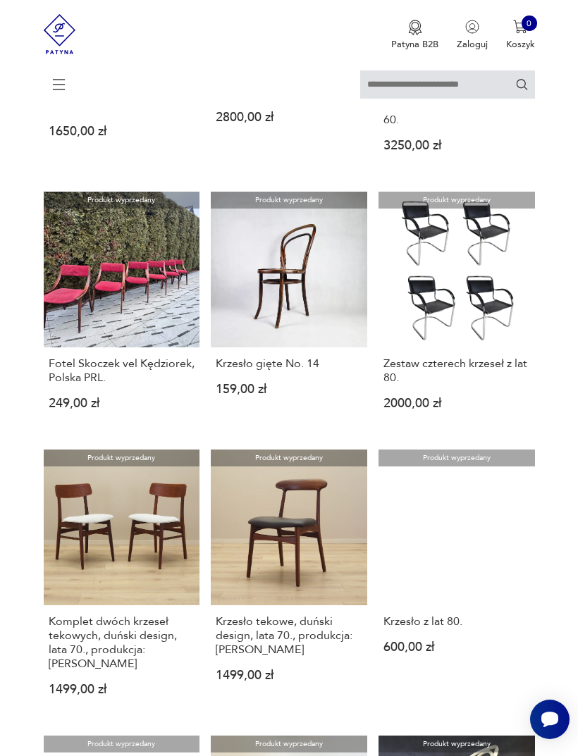
scroll to position [627, 0]
